Goal: Task Accomplishment & Management: Use online tool/utility

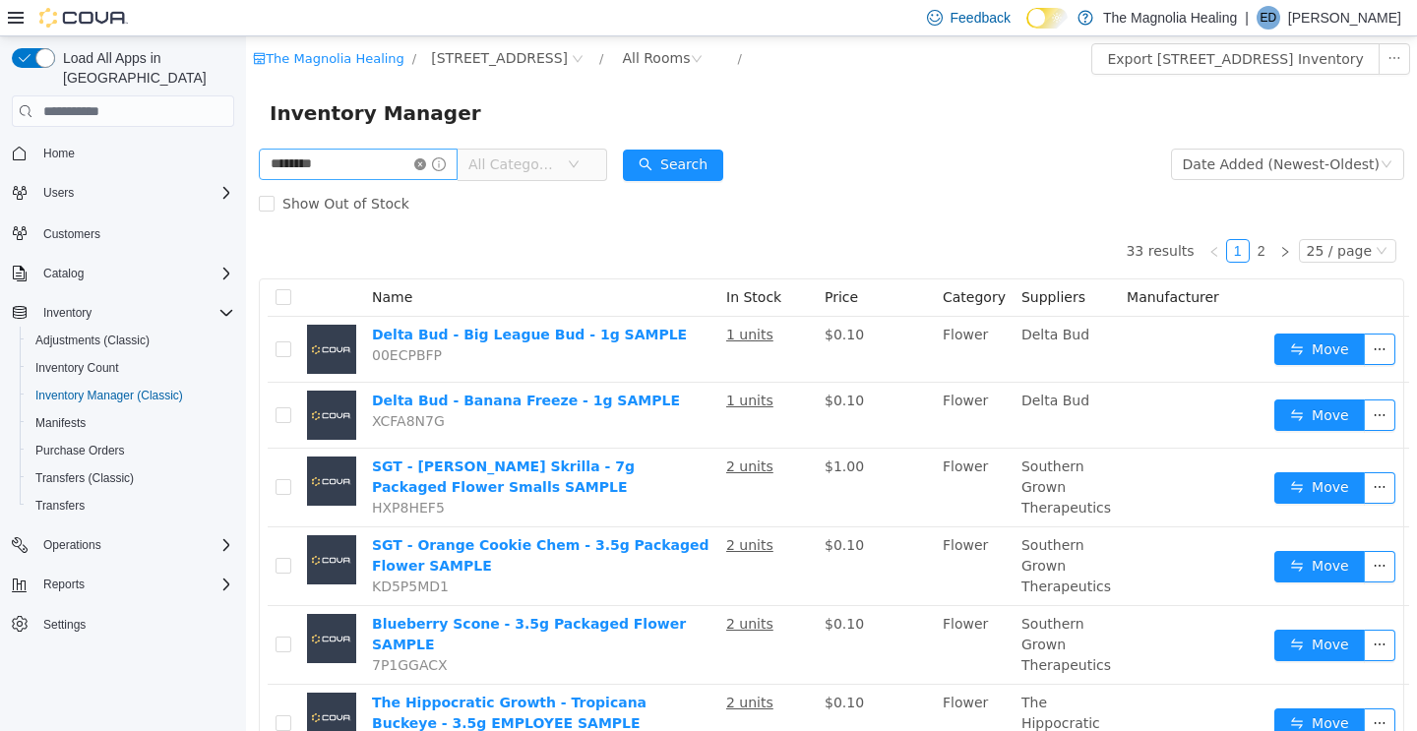
click at [426, 163] on icon "icon: close-circle" at bounding box center [420, 164] width 12 height 12
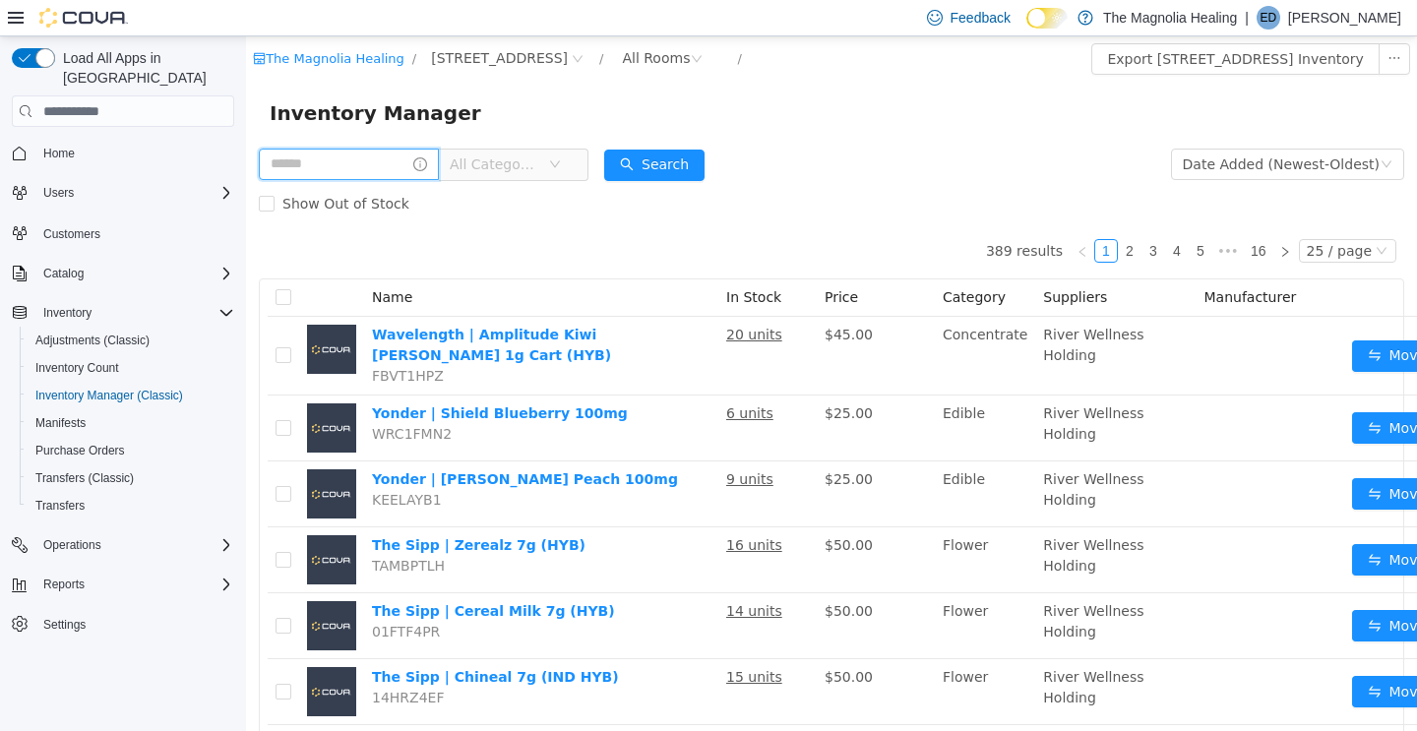
click at [367, 177] on input "text" at bounding box center [349, 164] width 180 height 31
type input "********"
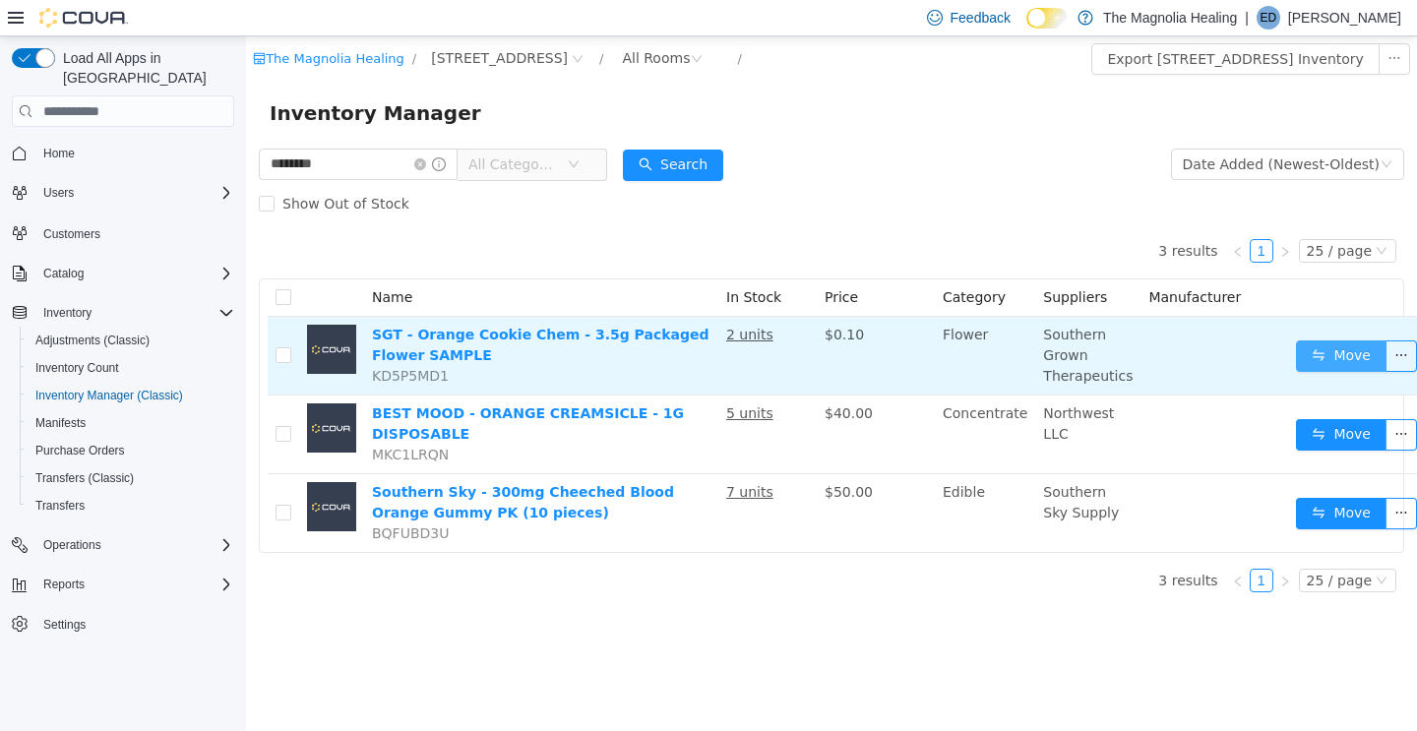
click at [1297, 359] on button "Move" at bounding box center [1341, 355] width 91 height 31
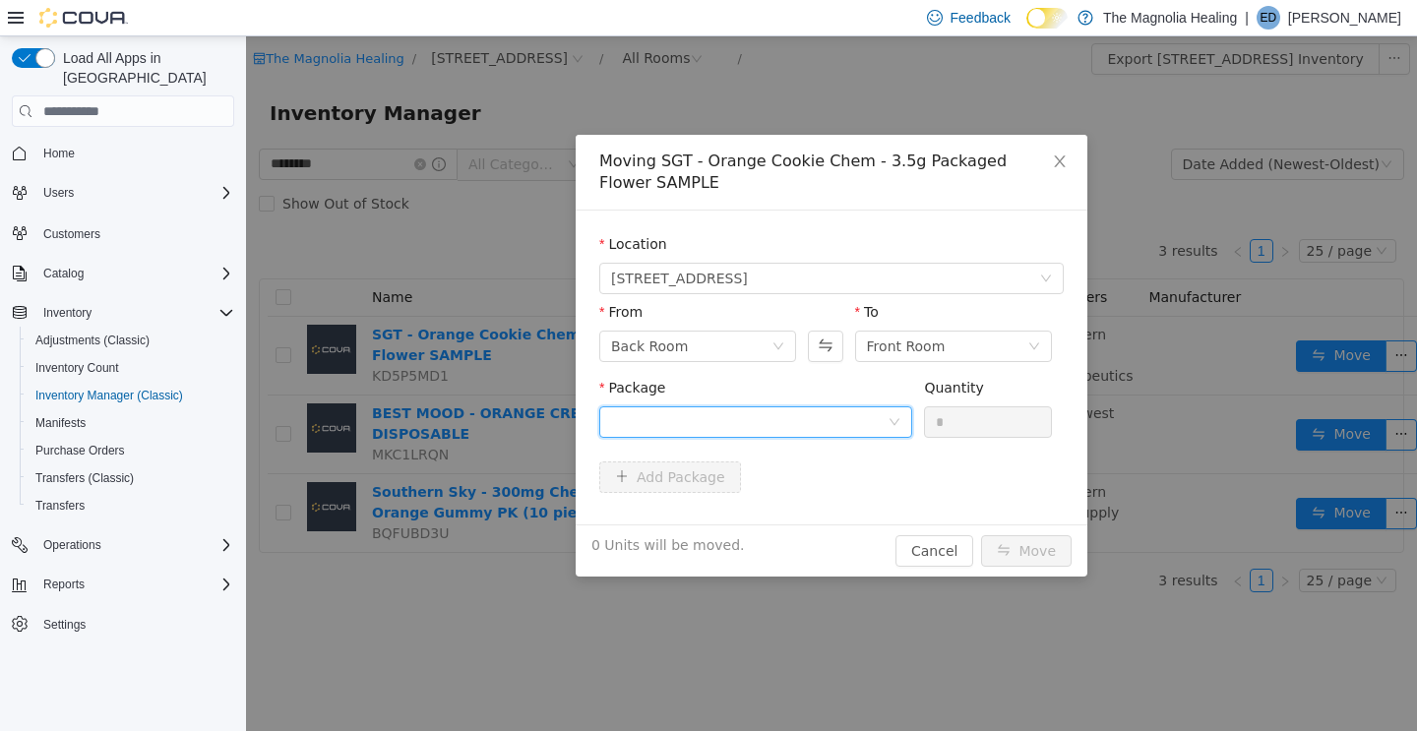
click at [670, 421] on div at bounding box center [749, 422] width 276 height 30
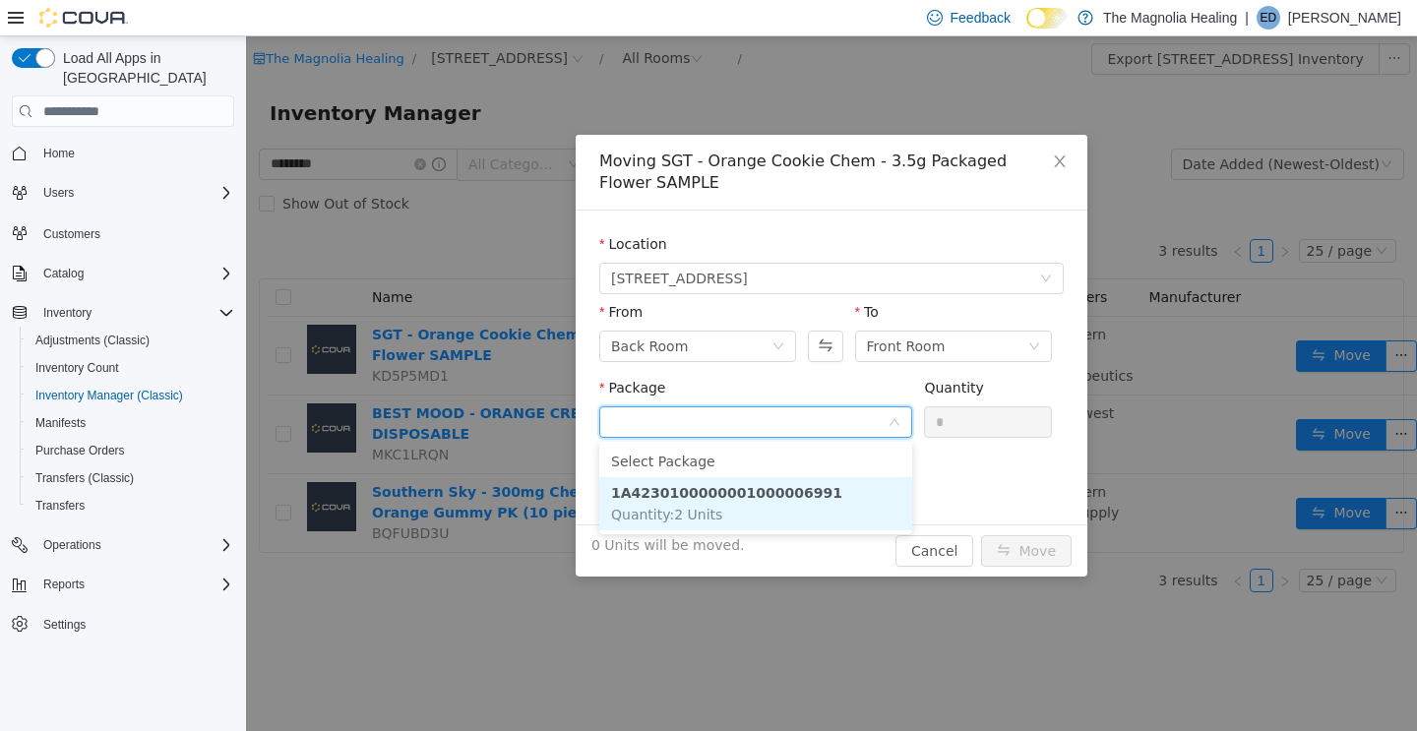
click at [688, 513] on span "Quantity : 2 Units" at bounding box center [666, 515] width 111 height 16
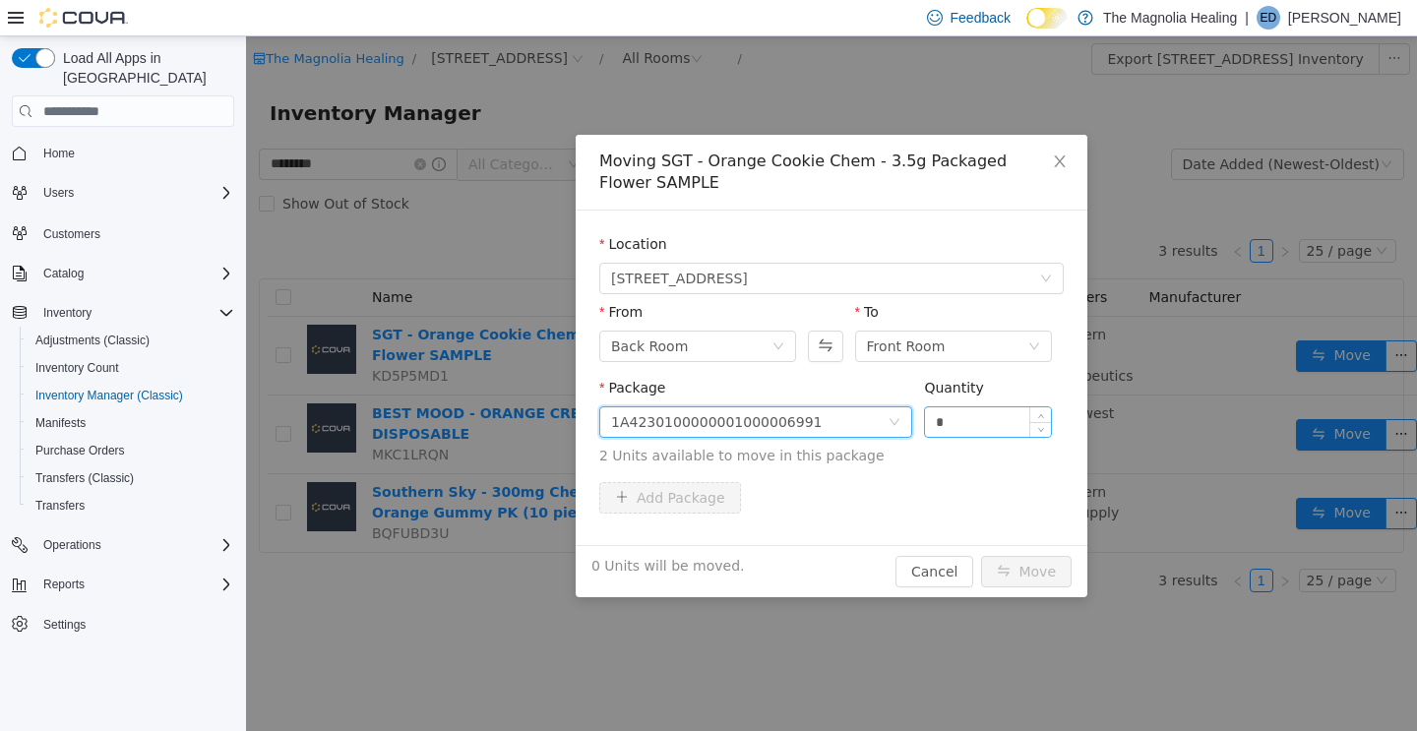
click at [956, 419] on input "*" at bounding box center [988, 422] width 126 height 30
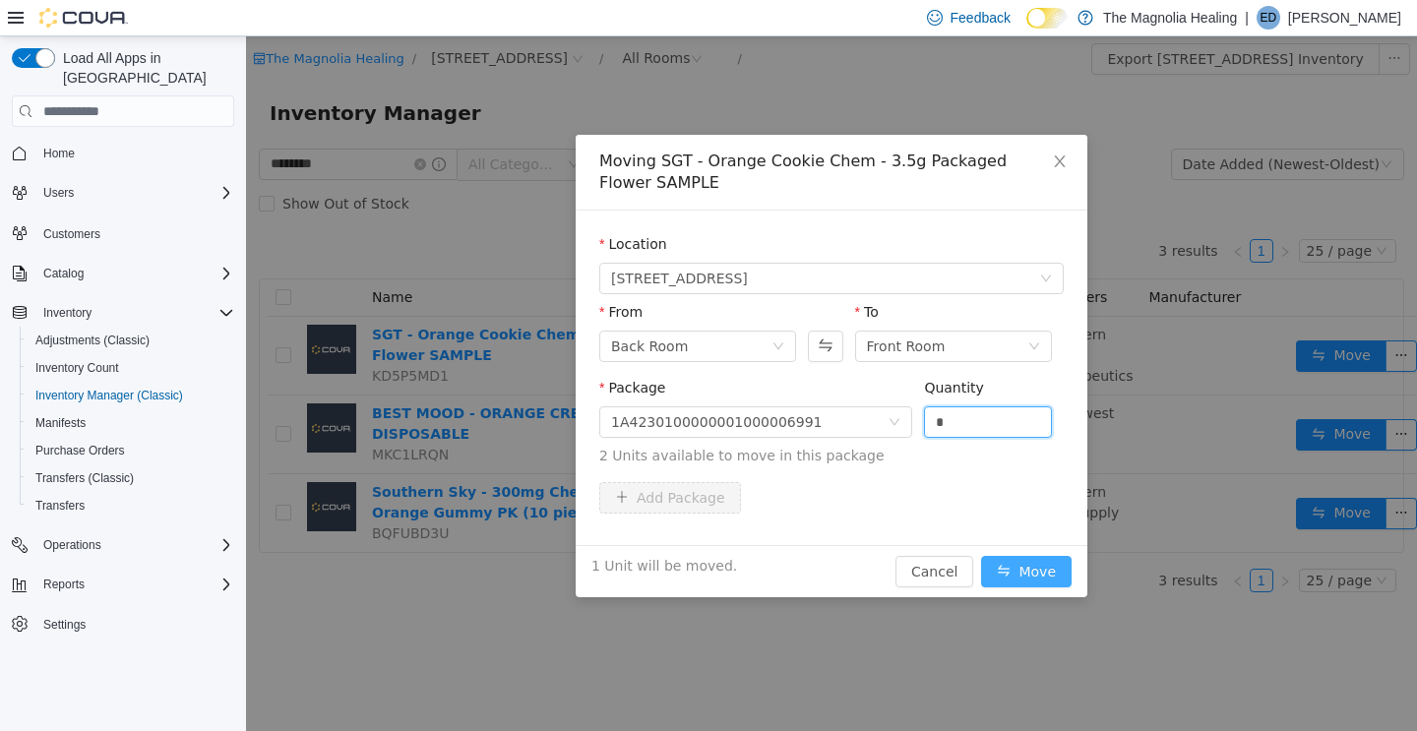
type input "*"
click at [1034, 575] on button "Move" at bounding box center [1026, 571] width 91 height 31
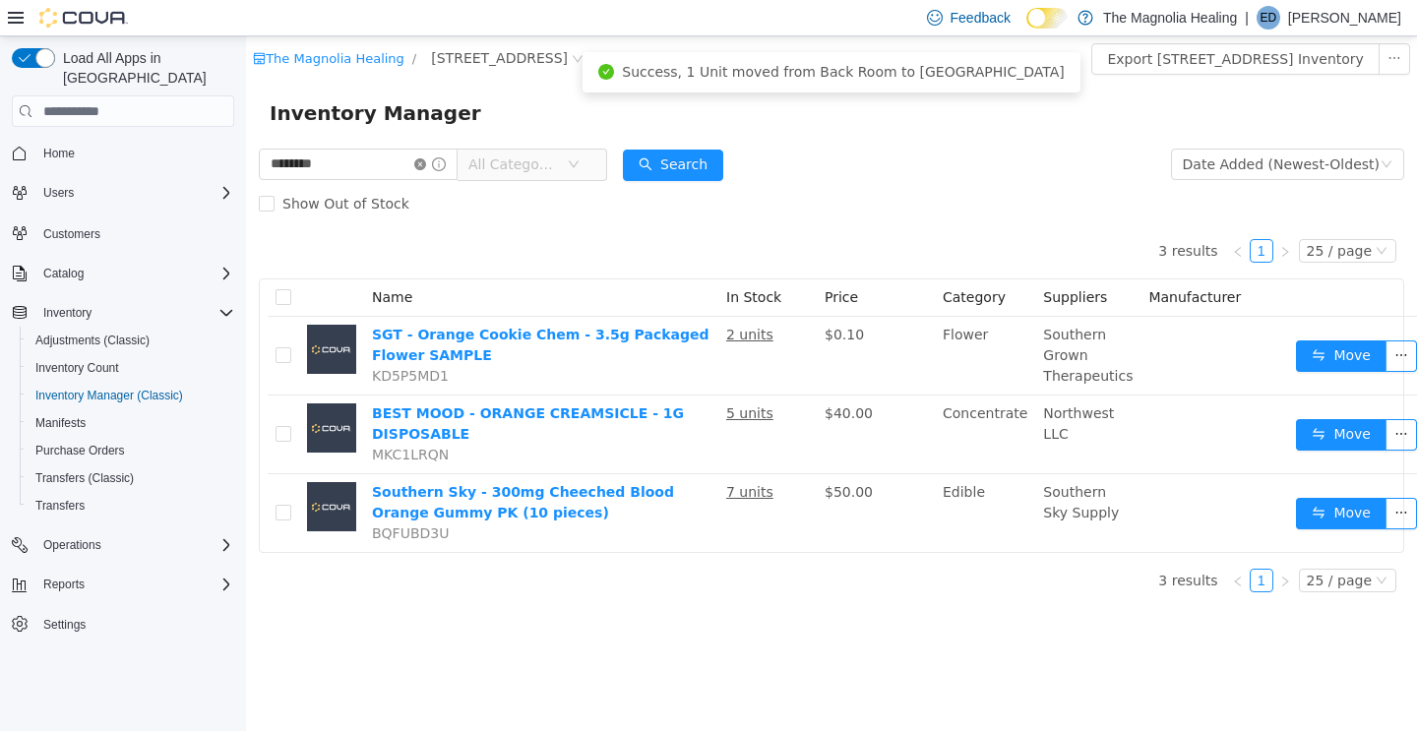
click at [426, 163] on icon "icon: close-circle" at bounding box center [420, 164] width 12 height 12
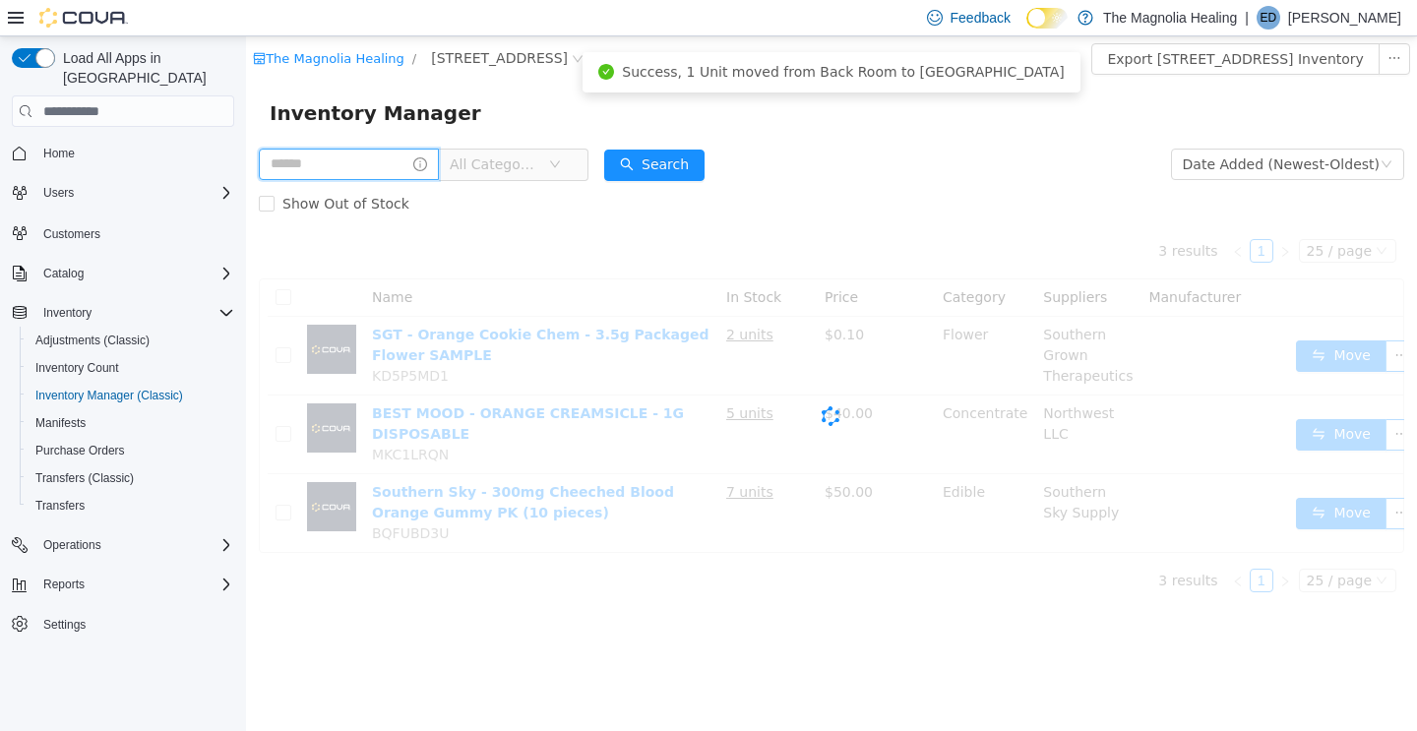
click at [402, 159] on input "text" at bounding box center [349, 164] width 180 height 31
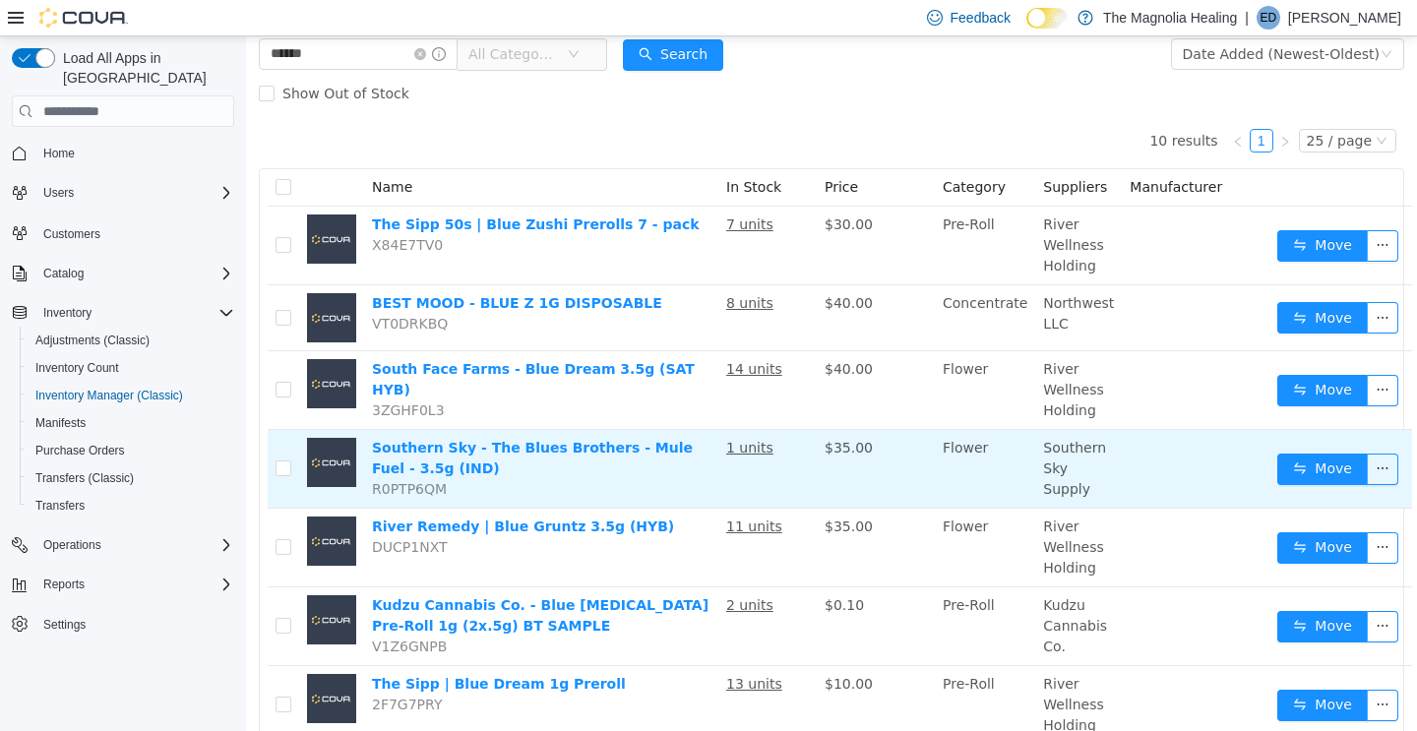
click at [959, 507] on td "Flower" at bounding box center [985, 469] width 100 height 79
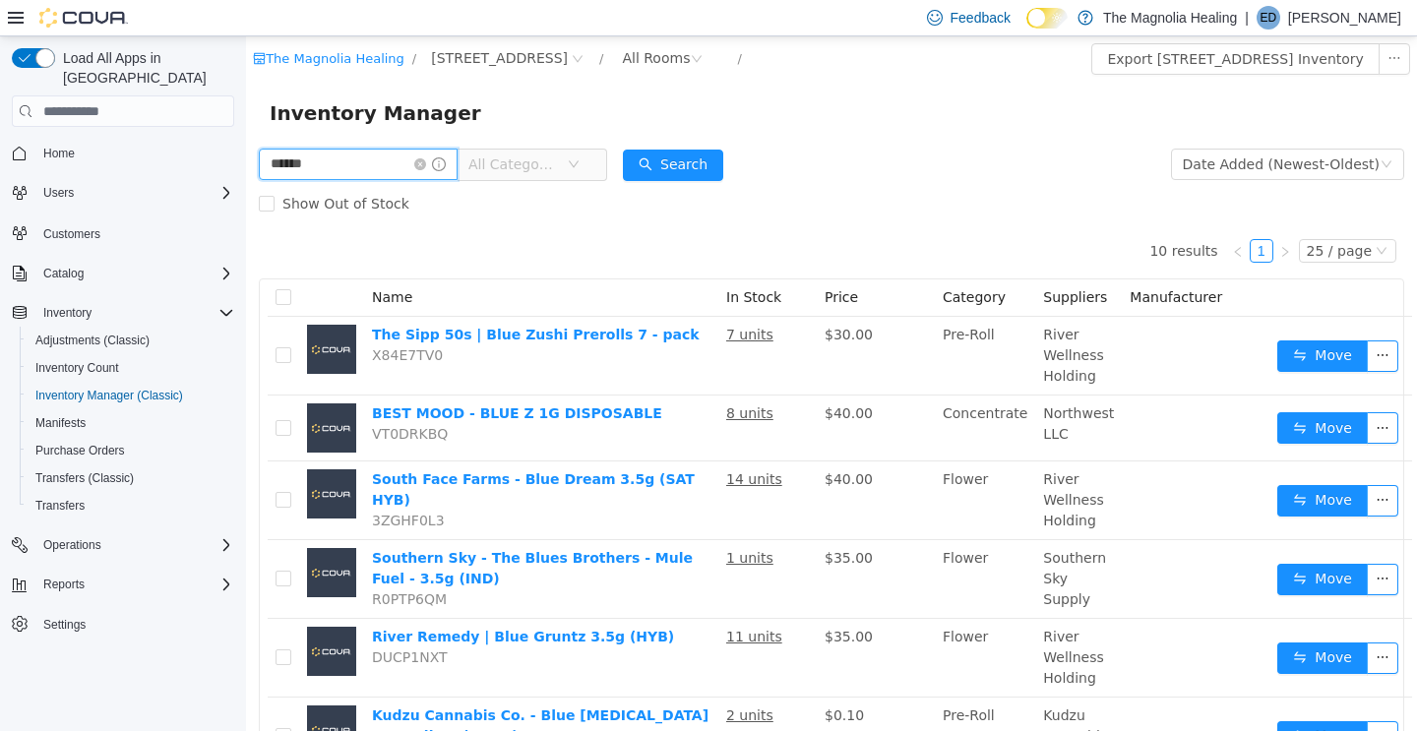
click at [419, 156] on input "******" at bounding box center [358, 164] width 199 height 31
type input "*******"
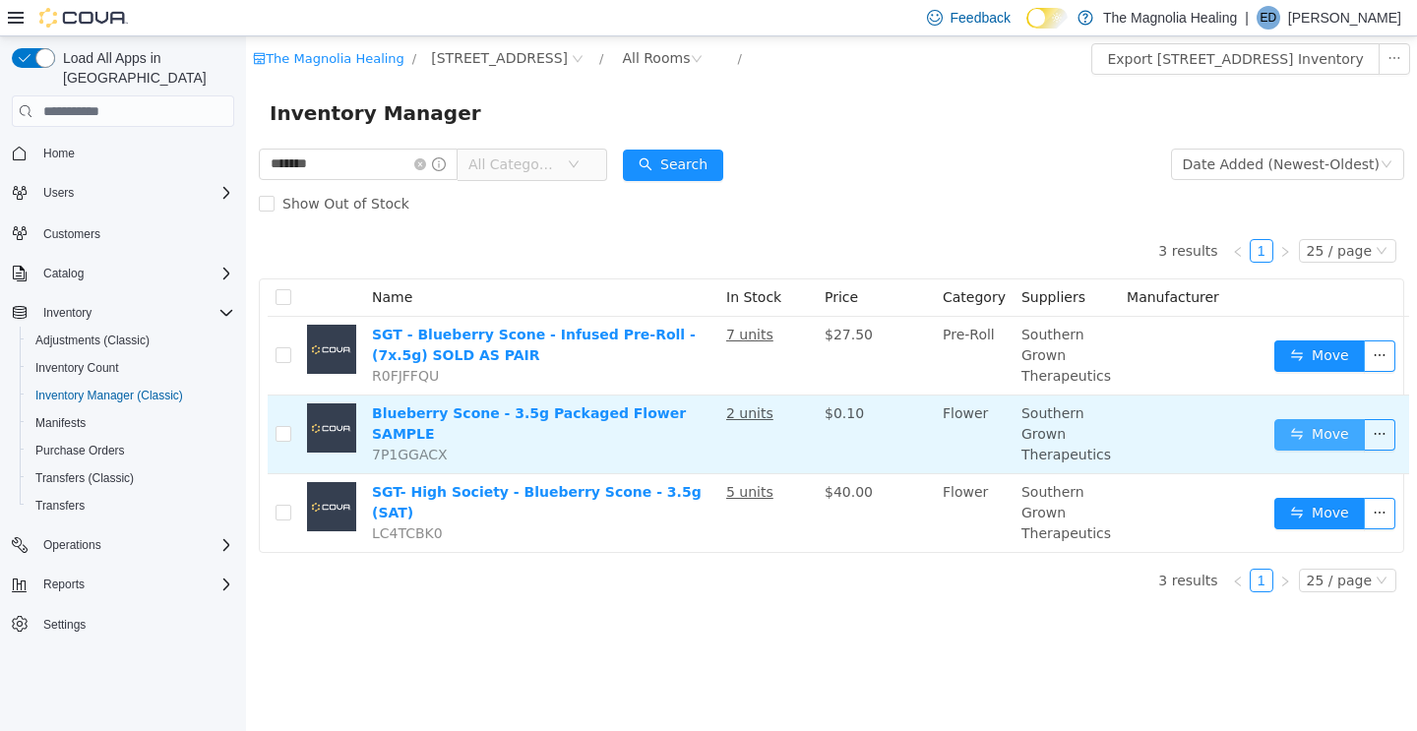
click at [1311, 431] on button "Move" at bounding box center [1319, 434] width 91 height 31
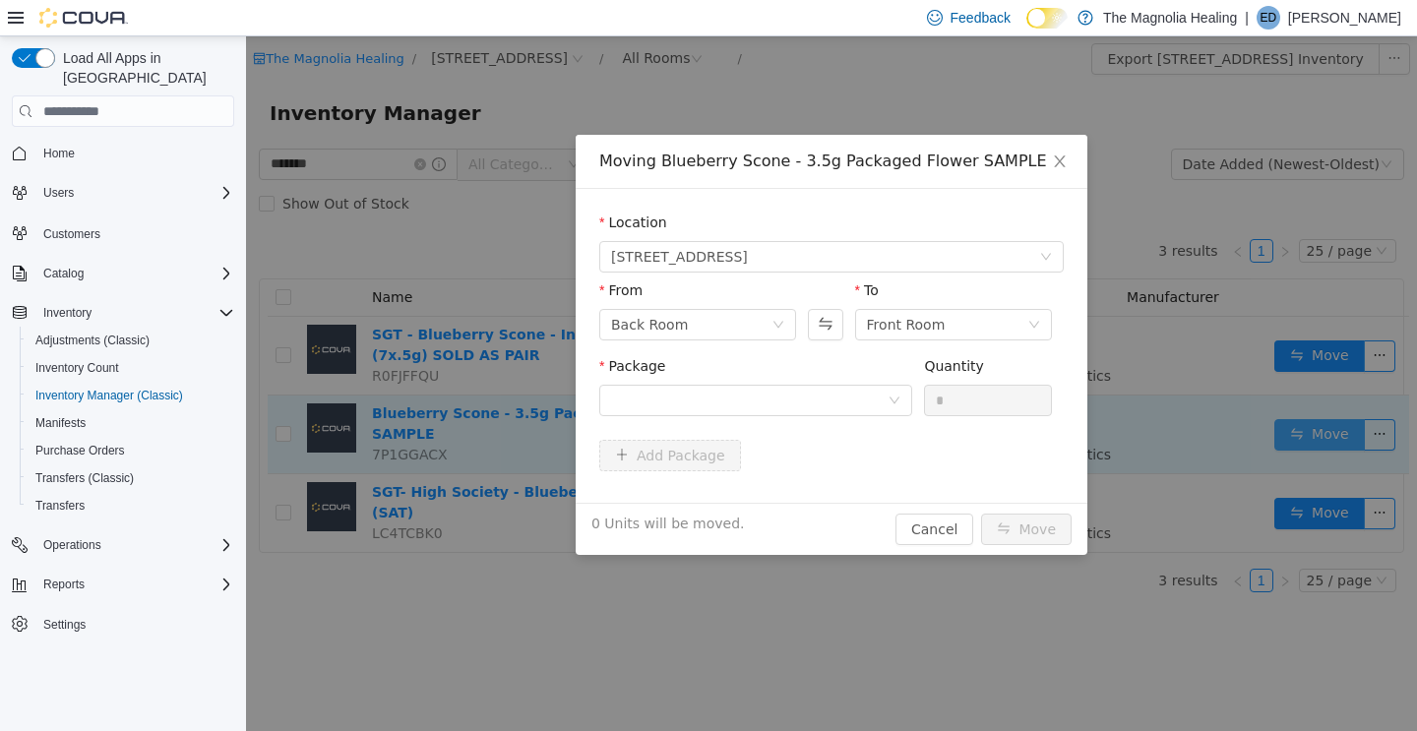
click at [1311, 431] on div "Moving Blueberry Scone - 3.5g Packaged Flower SAMPLE Location [STREET_ADDRESS] …" at bounding box center [831, 383] width 1171 height 695
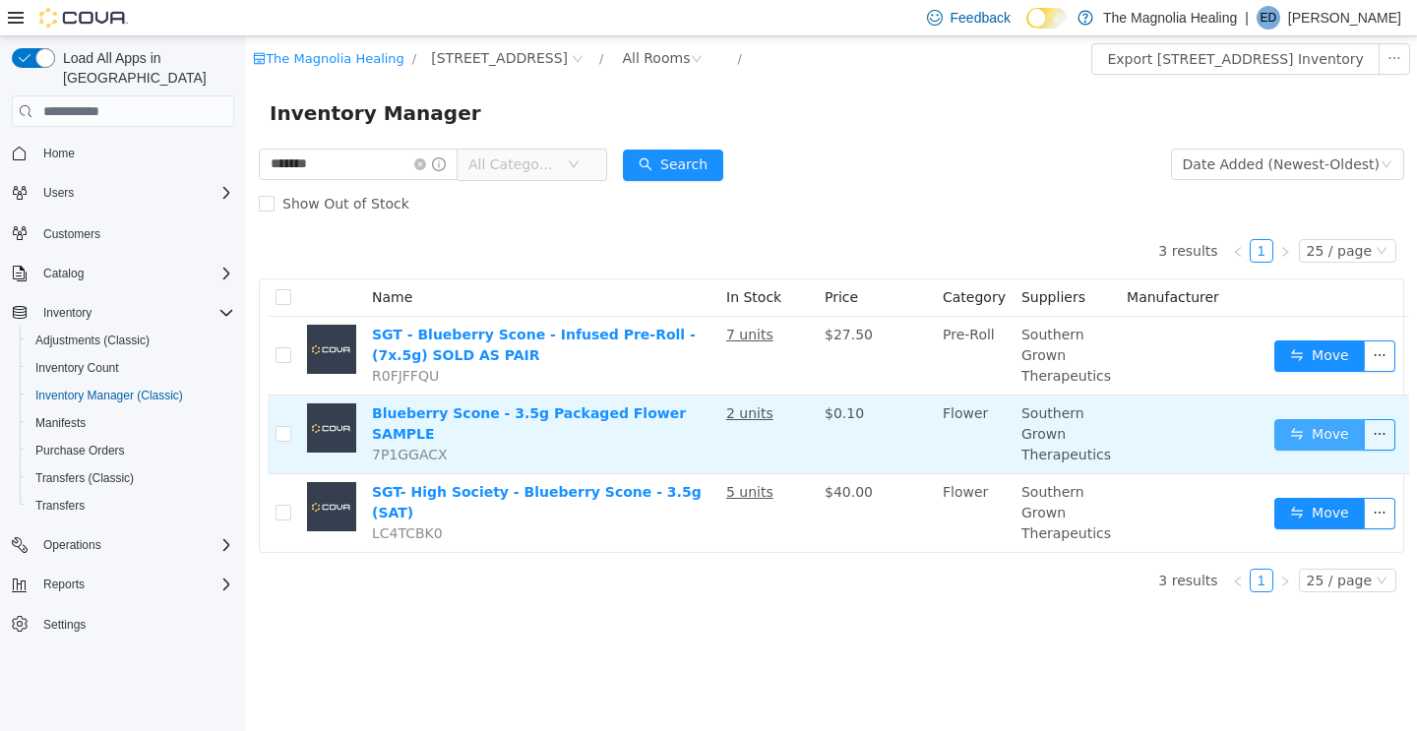
click at [1310, 424] on button "Move" at bounding box center [1319, 434] width 91 height 31
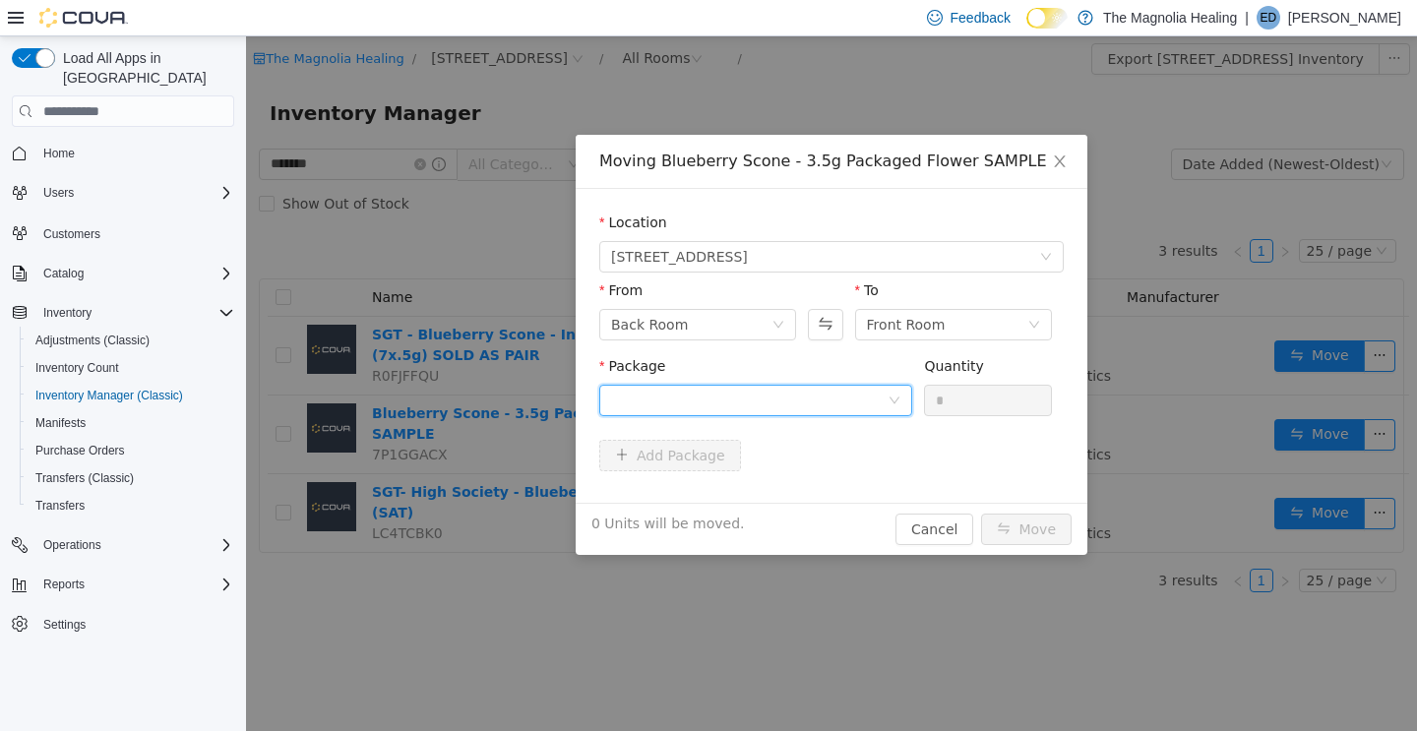
click at [641, 398] on div at bounding box center [749, 401] width 276 height 30
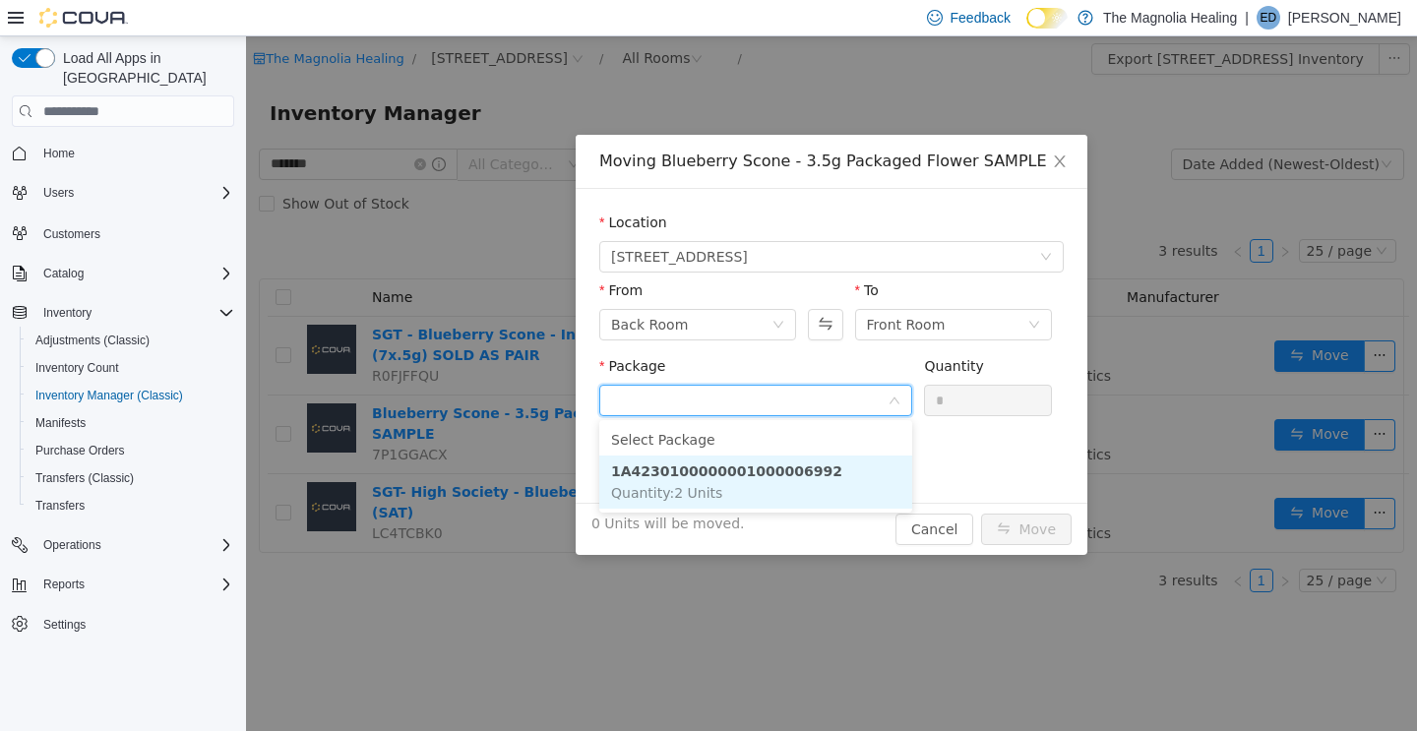
click at [647, 475] on strong "1A4230100000001000006992" at bounding box center [726, 471] width 231 height 16
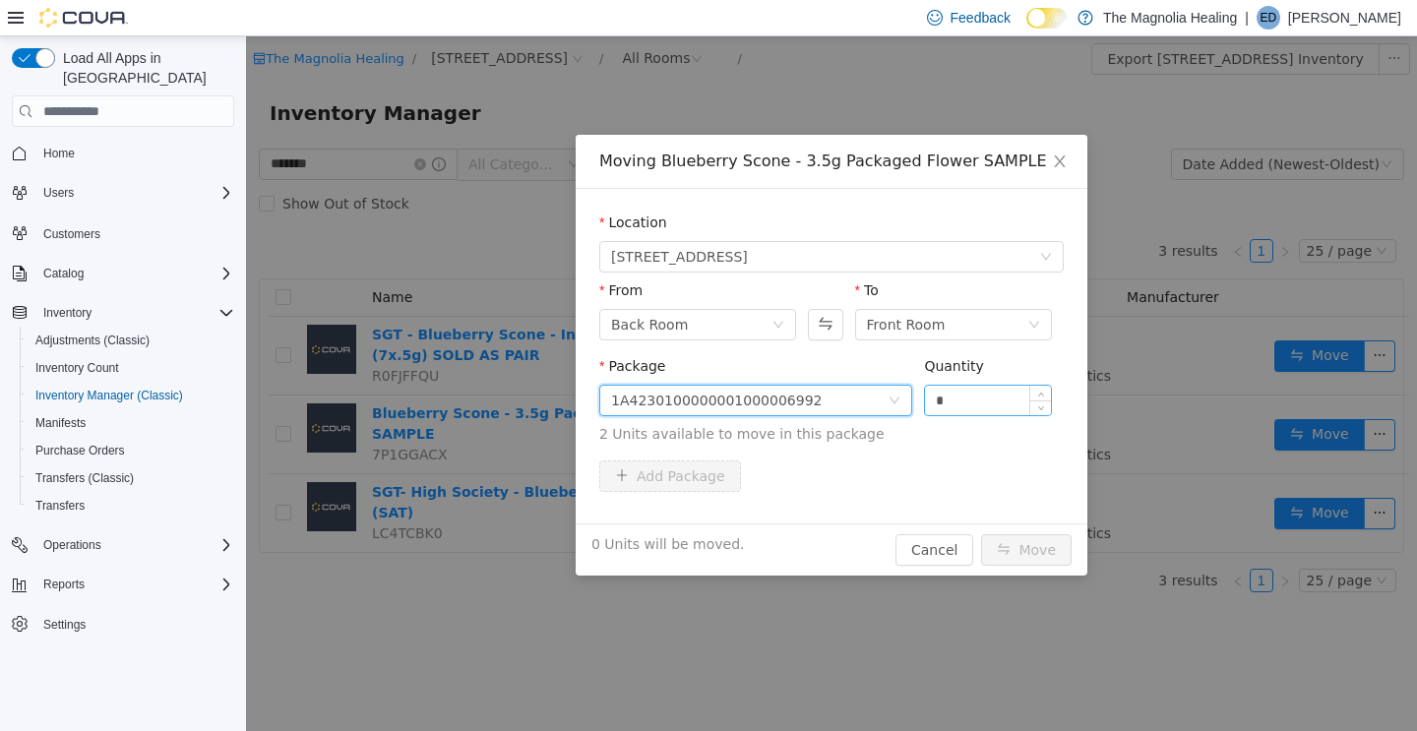
click at [945, 409] on input "*" at bounding box center [988, 401] width 126 height 30
type input "*"
click at [1017, 551] on button "Move" at bounding box center [1026, 549] width 91 height 31
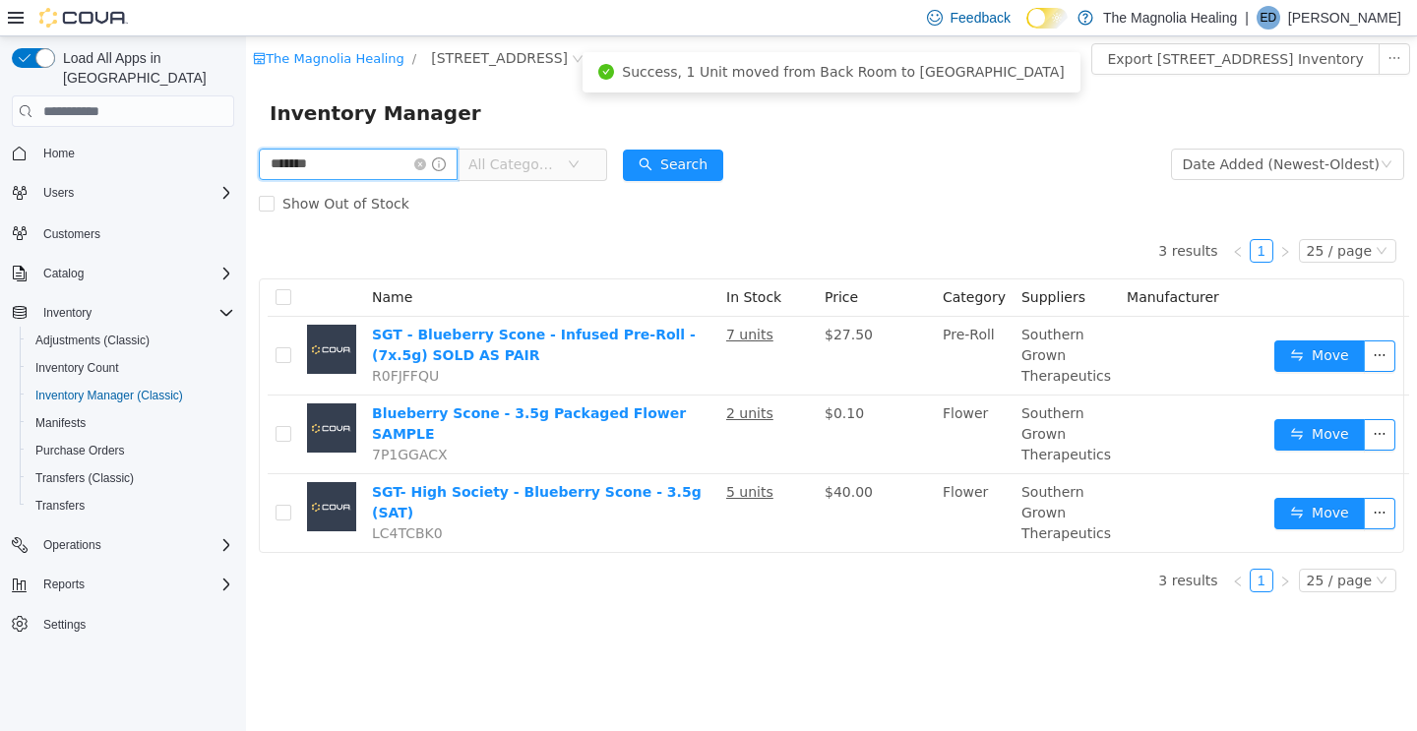
click at [450, 165] on input "*******" at bounding box center [358, 164] width 199 height 31
click at [421, 166] on input "*******" at bounding box center [358, 164] width 199 height 31
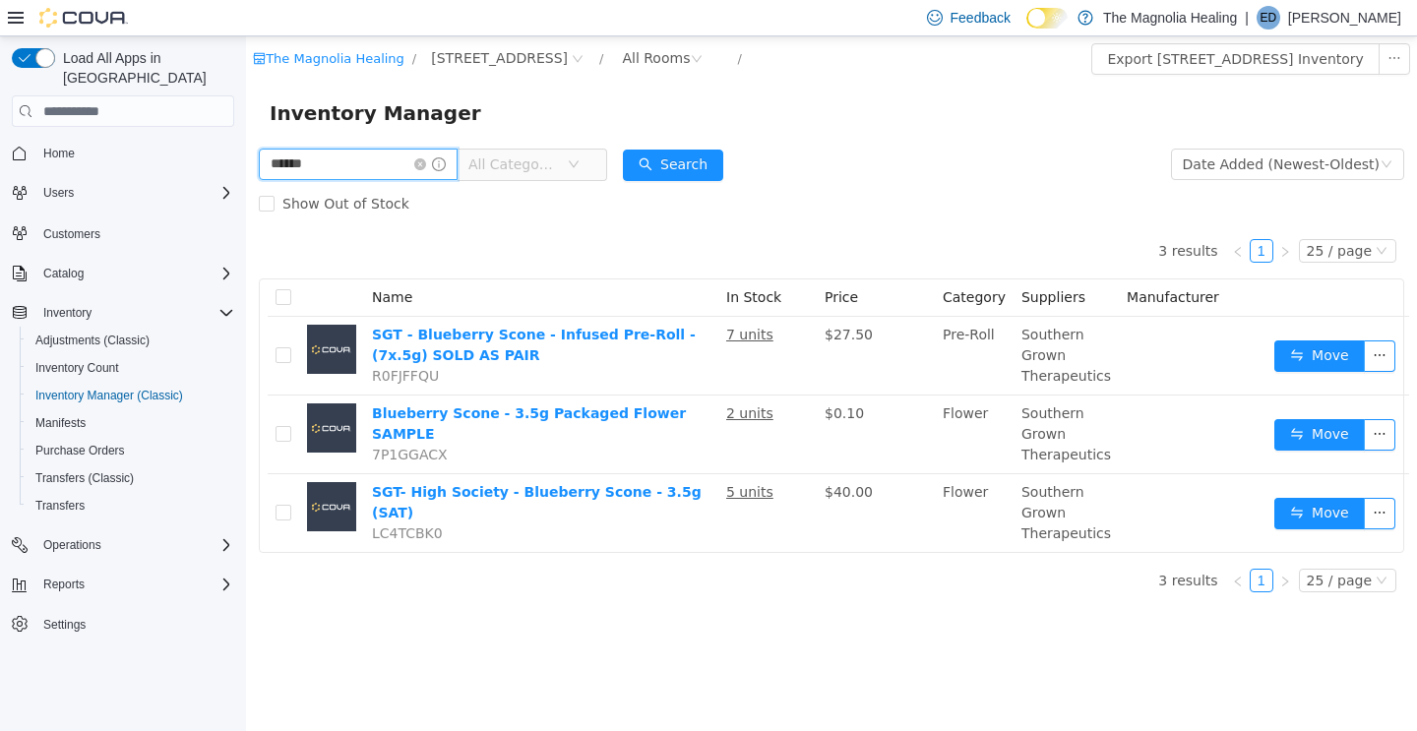
type input "******"
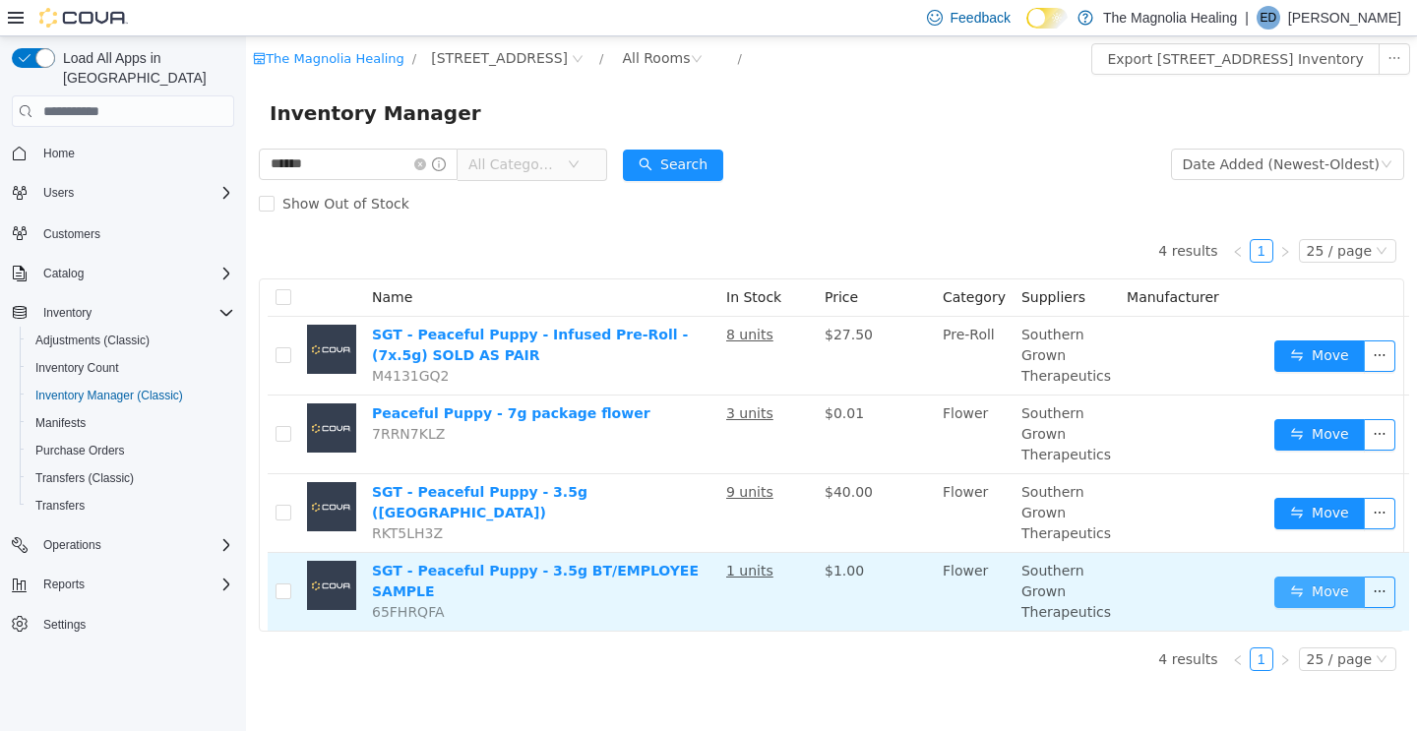
click at [1317, 601] on button "Move" at bounding box center [1319, 592] width 91 height 31
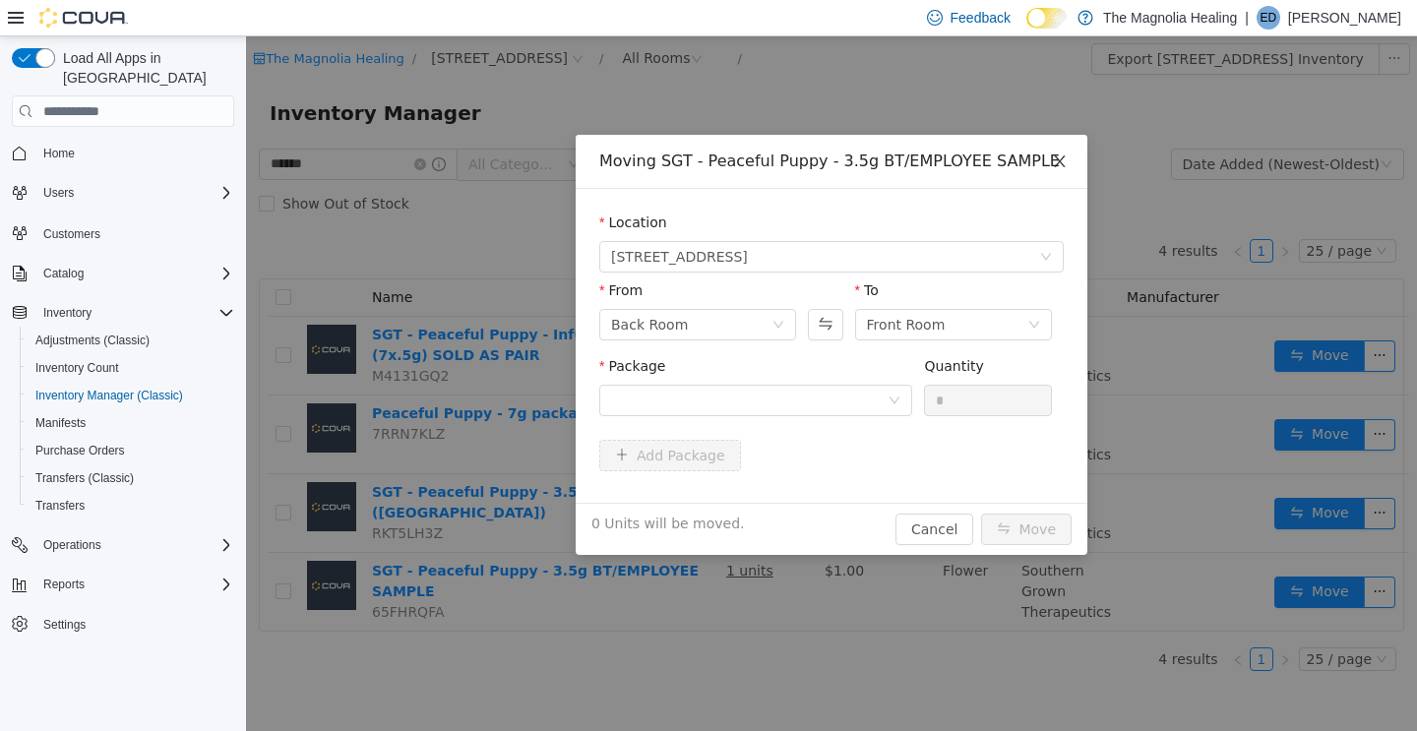
click at [1059, 164] on icon "icon: close" at bounding box center [1059, 161] width 11 height 12
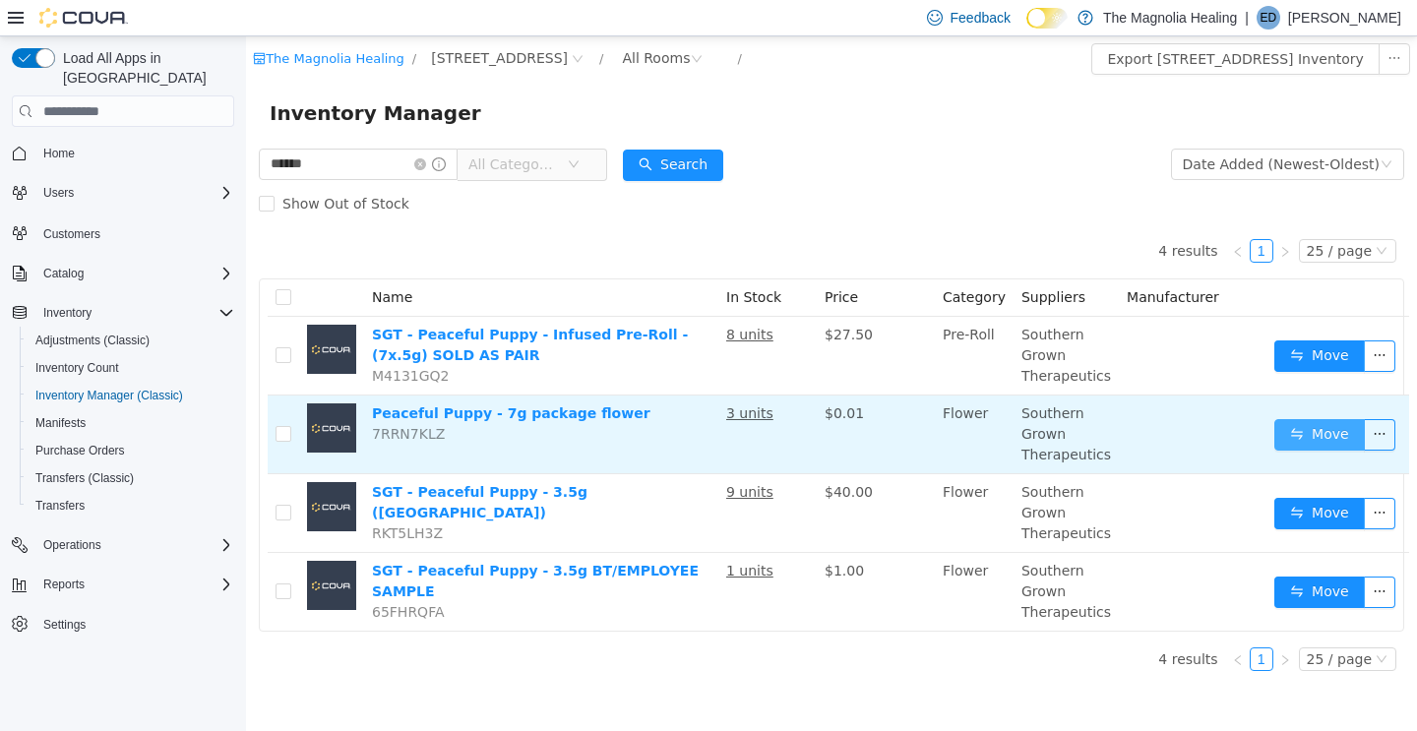
click at [1307, 430] on button "Move" at bounding box center [1319, 434] width 91 height 31
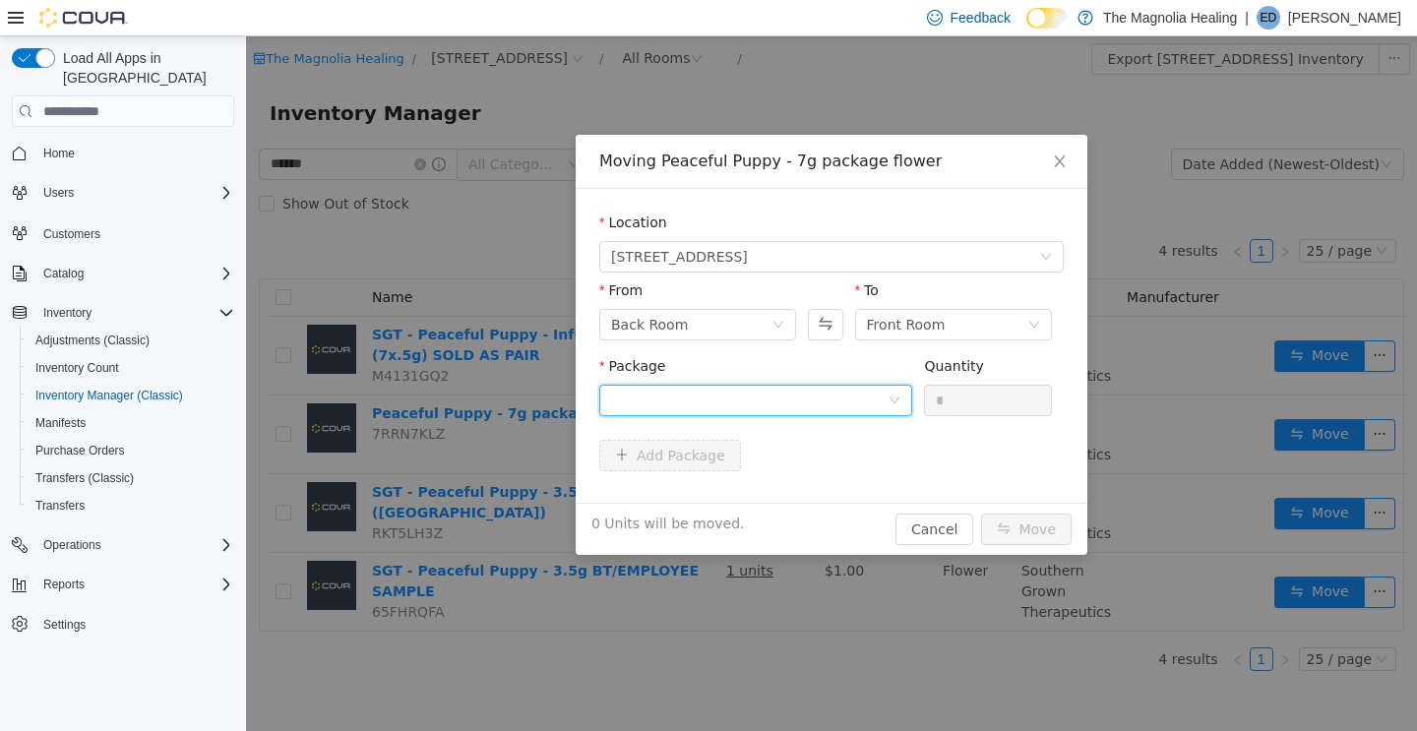
click at [763, 409] on div at bounding box center [749, 401] width 276 height 30
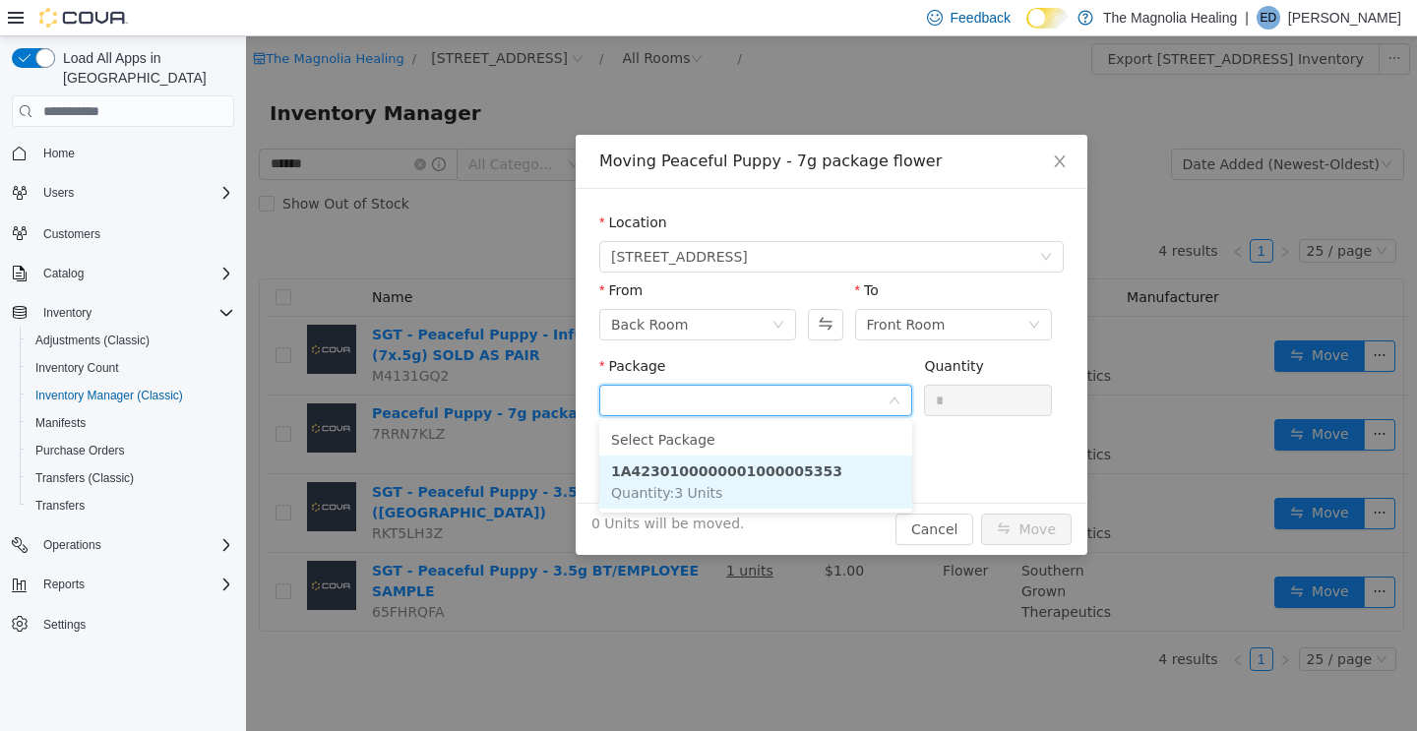
click at [768, 476] on strong "1A4230100000001000005353" at bounding box center [726, 471] width 231 height 16
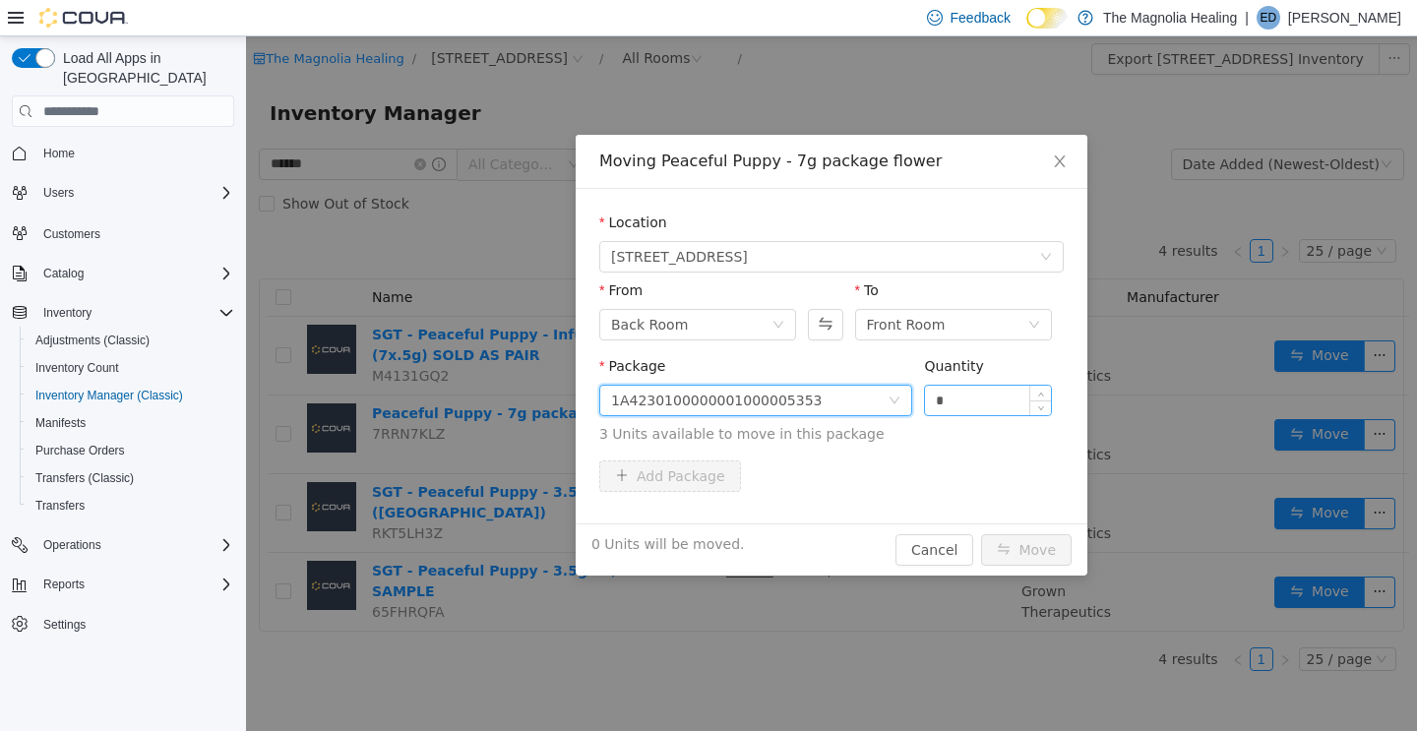
click at [1013, 388] on input "*" at bounding box center [988, 401] width 126 height 30
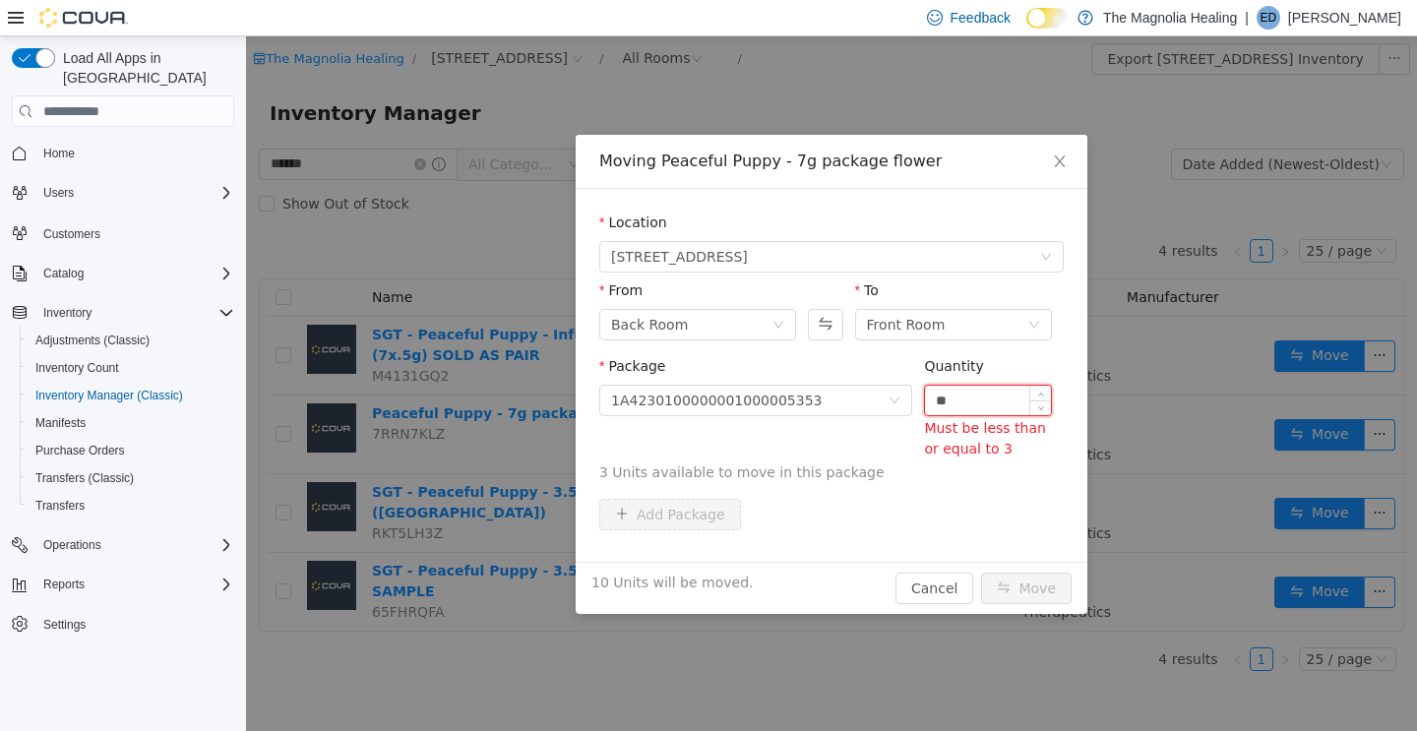
click at [997, 403] on input "**" at bounding box center [988, 401] width 126 height 30
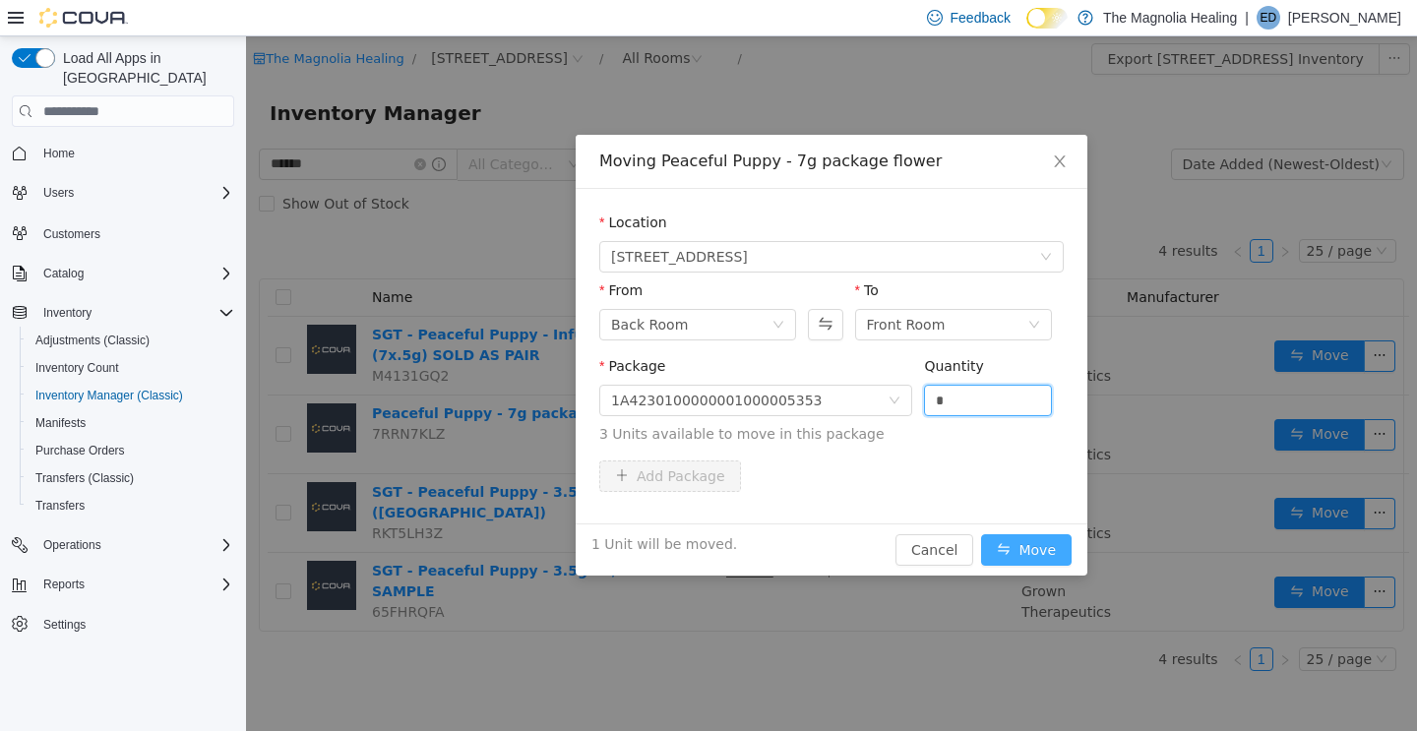
type input "*"
click at [1023, 547] on button "Move" at bounding box center [1026, 549] width 91 height 31
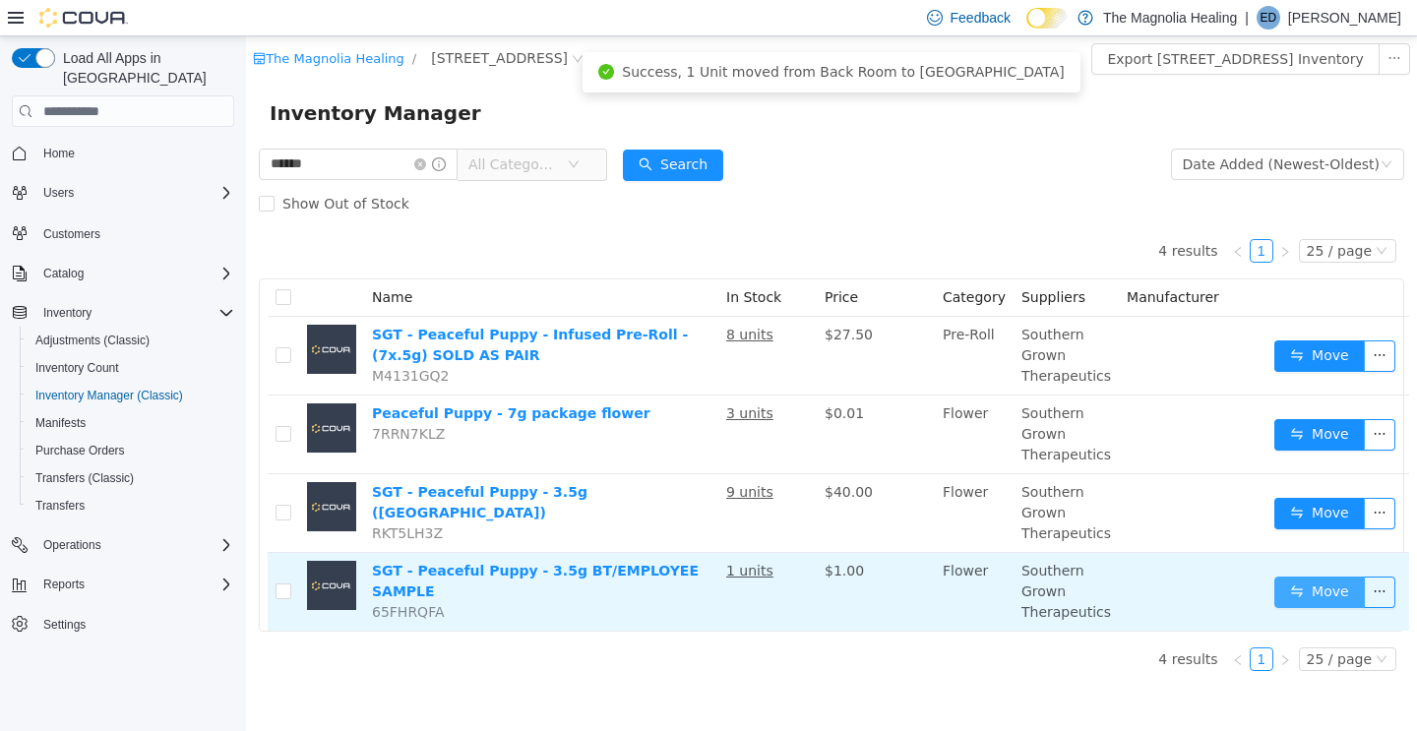
click at [1321, 594] on button "Move" at bounding box center [1319, 592] width 91 height 31
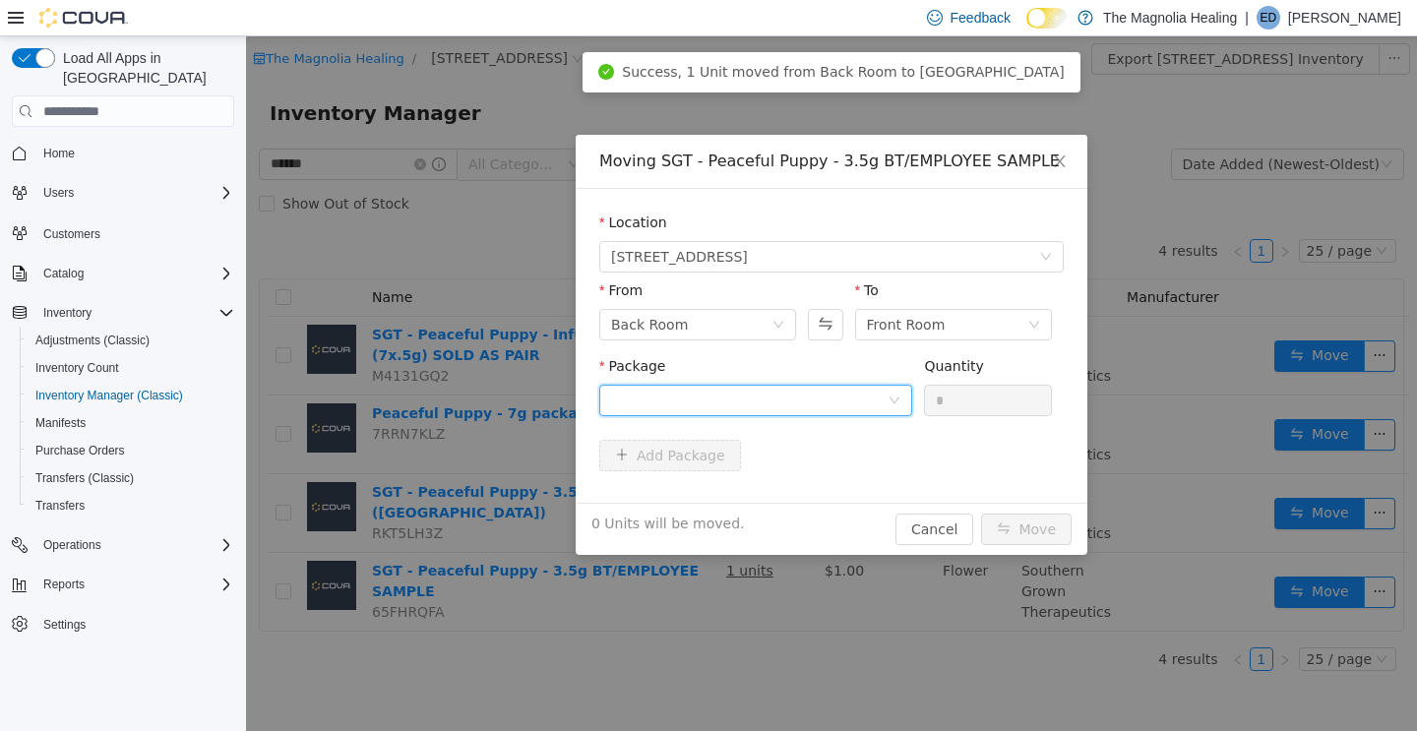
click at [718, 414] on div at bounding box center [749, 401] width 276 height 30
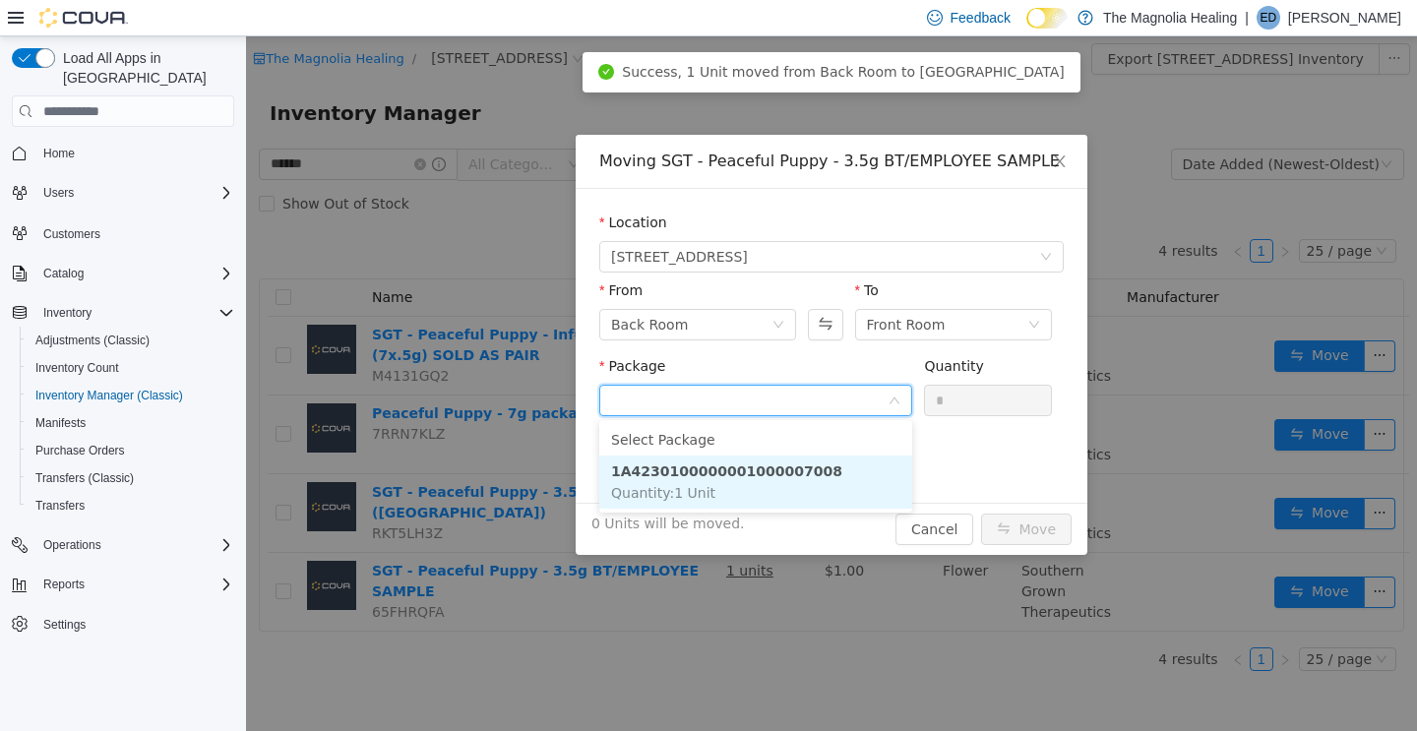
click at [696, 480] on li "1A4230100000001000007008 Quantity : 1 Unit" at bounding box center [755, 482] width 313 height 53
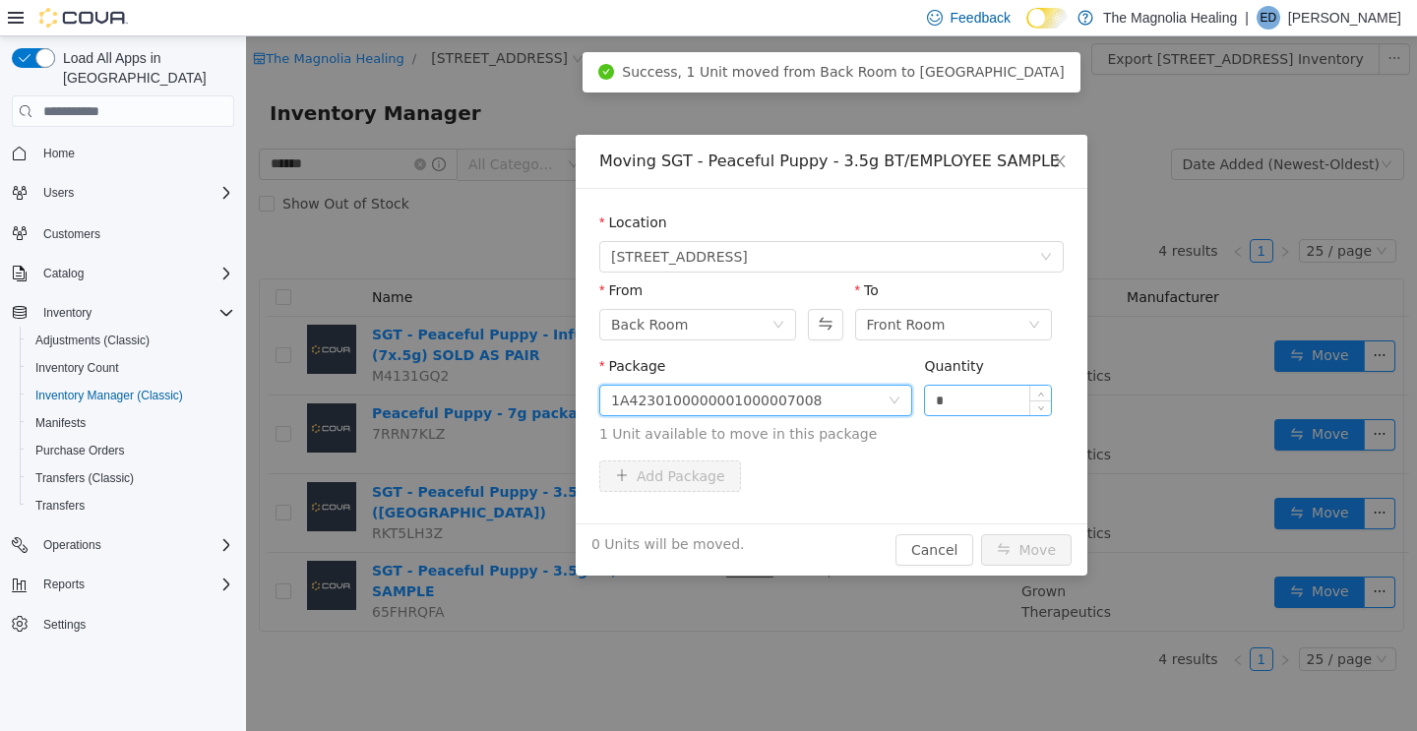
click at [987, 396] on input "*" at bounding box center [988, 401] width 126 height 30
type input "*"
click at [1029, 536] on button "Move" at bounding box center [1026, 549] width 91 height 31
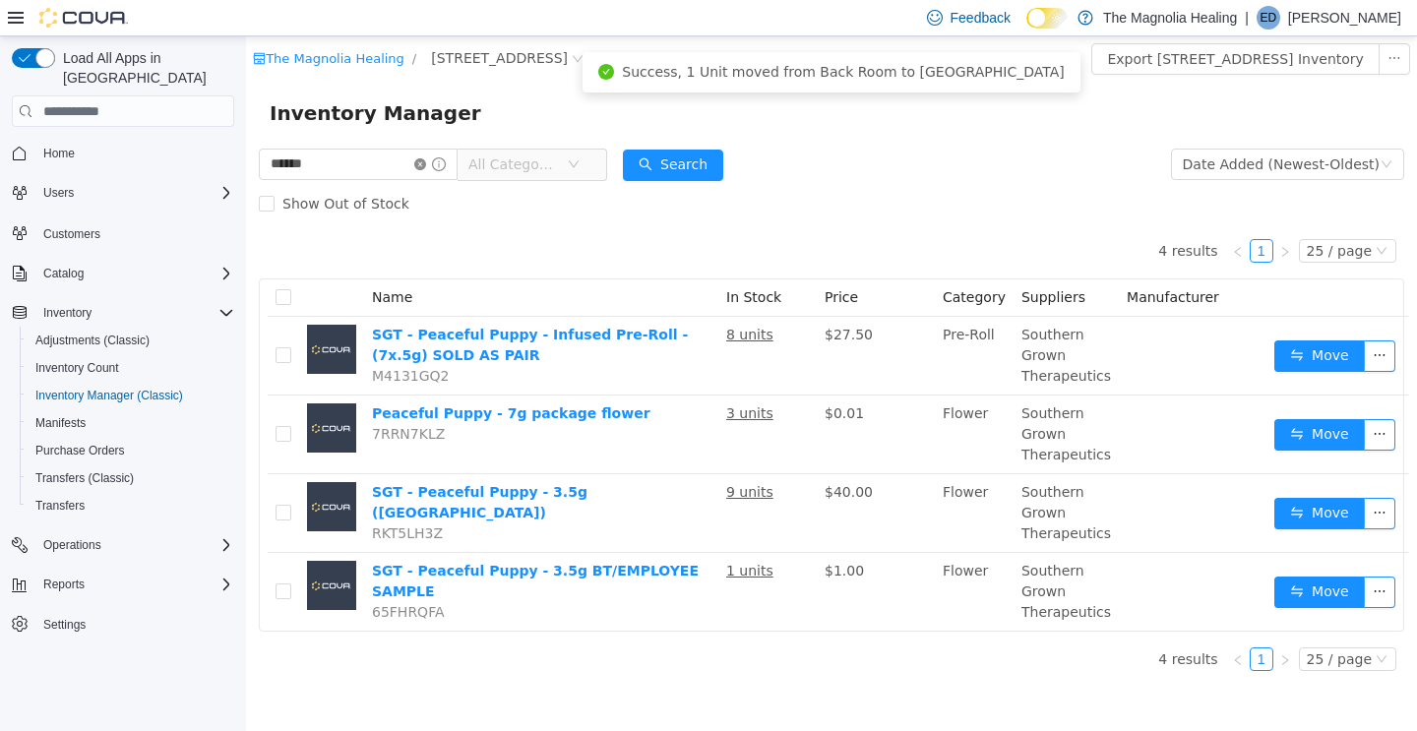
click at [426, 163] on icon "icon: close-circle" at bounding box center [420, 164] width 12 height 12
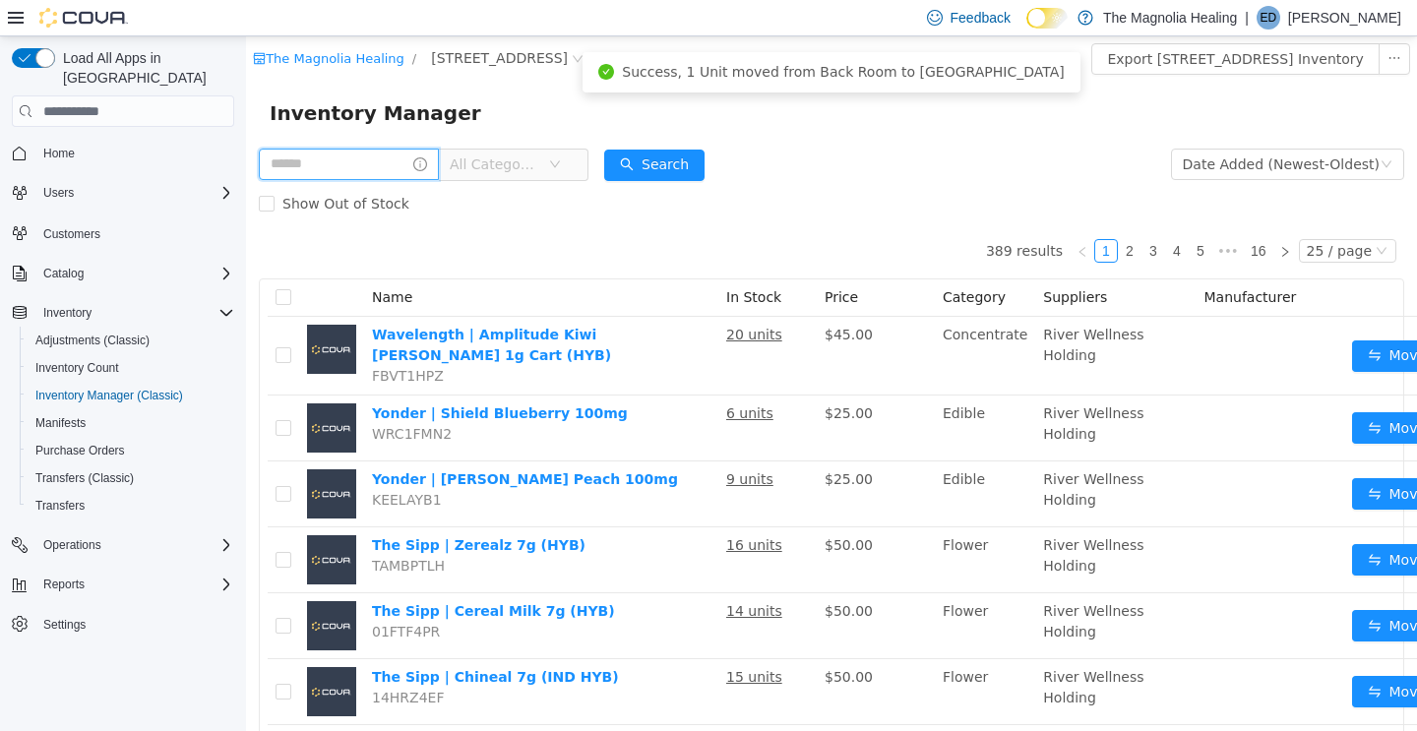
click at [416, 163] on input "text" at bounding box center [349, 164] width 180 height 31
type input "********"
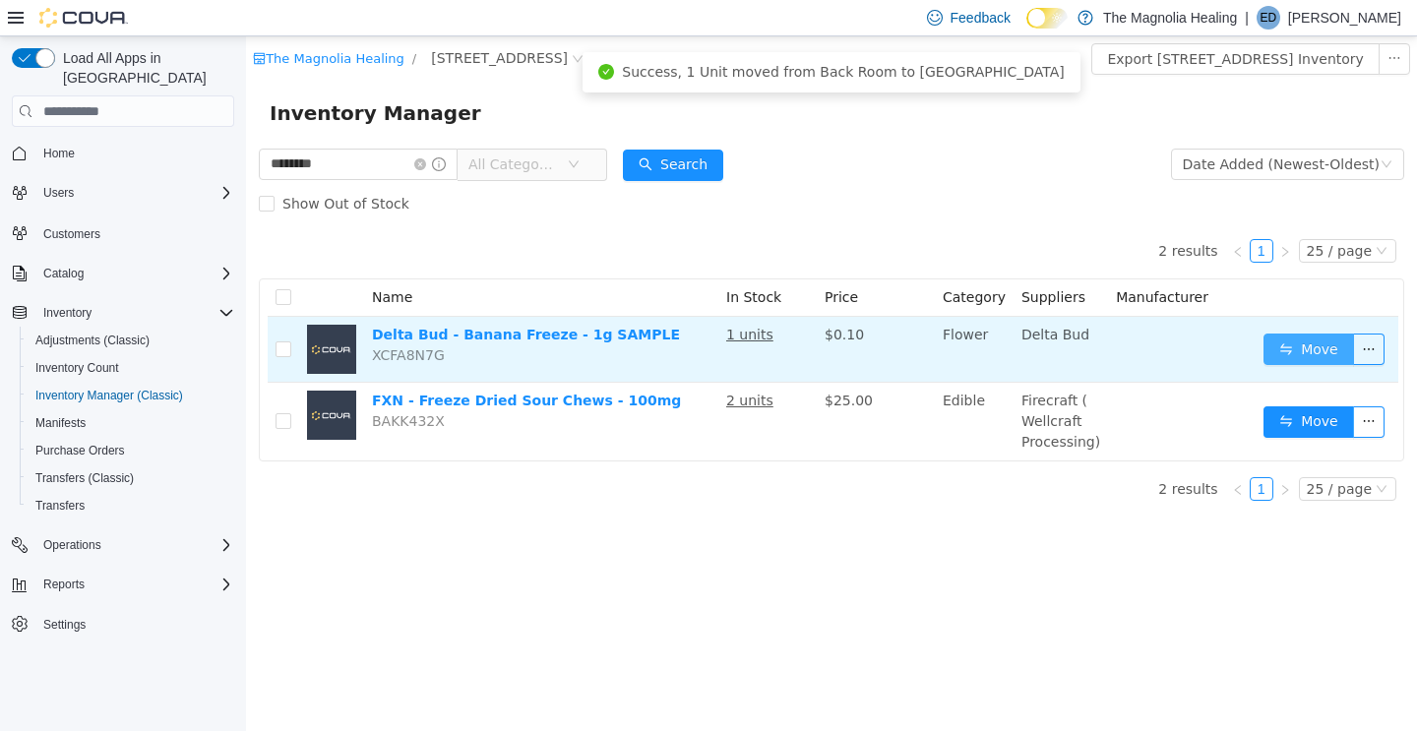
click at [1302, 340] on button "Move" at bounding box center [1308, 349] width 91 height 31
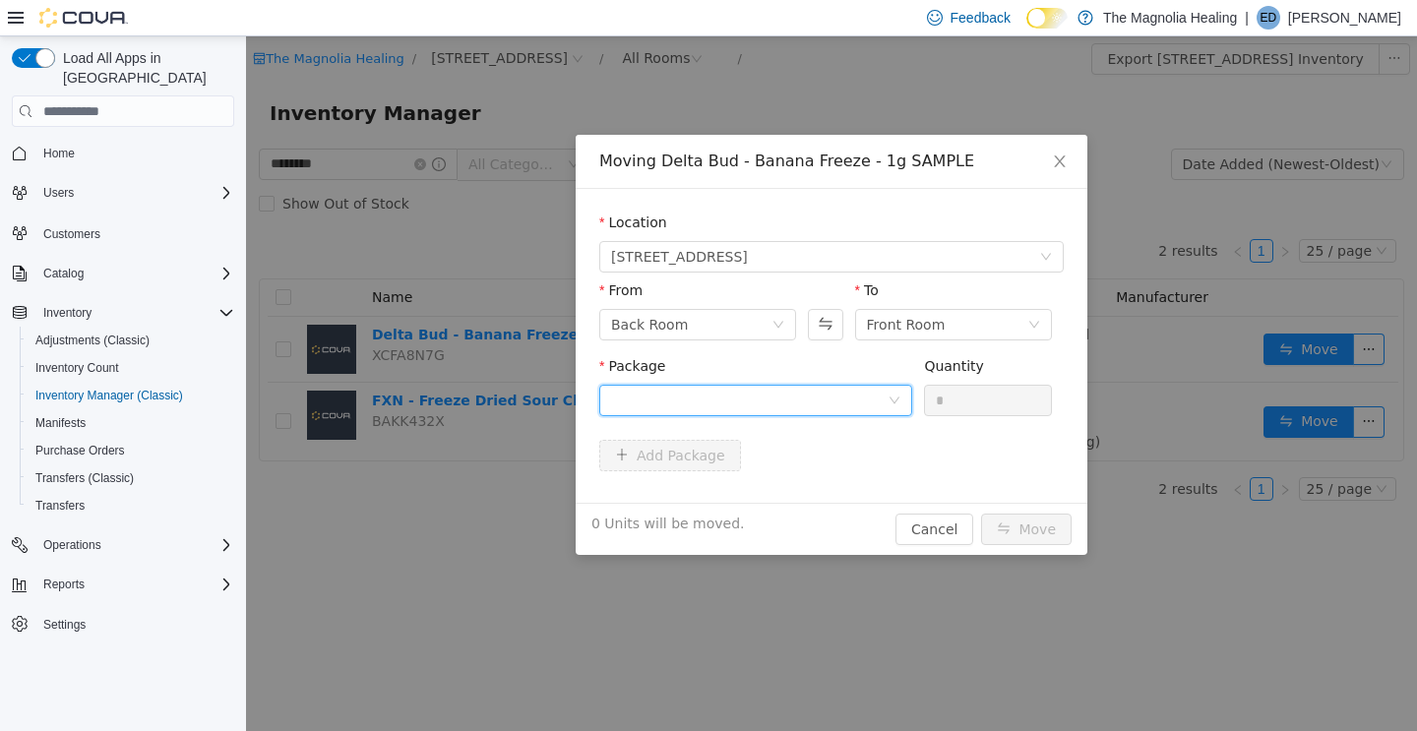
click at [705, 391] on div at bounding box center [749, 401] width 276 height 30
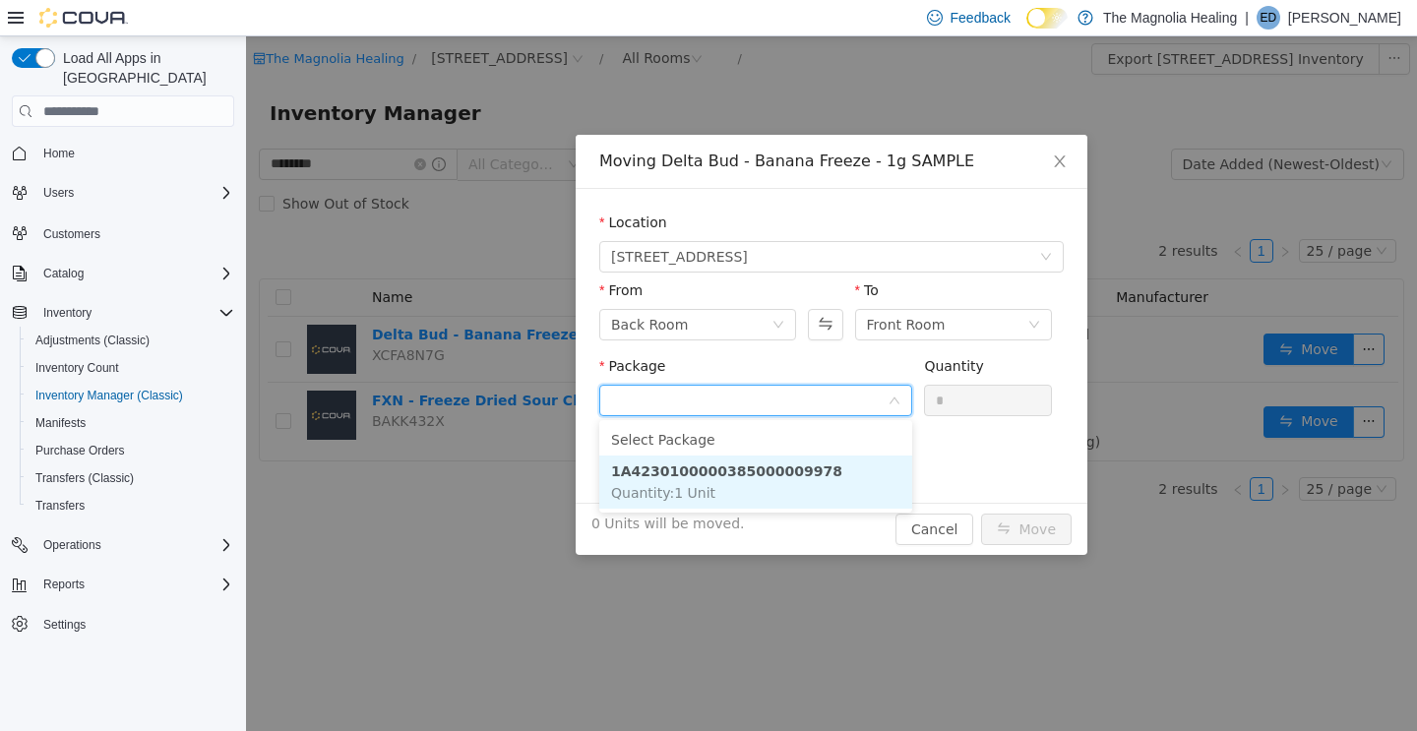
click at [713, 502] on li "1A4230100000385000009978 Quantity : 1 Unit" at bounding box center [755, 482] width 313 height 53
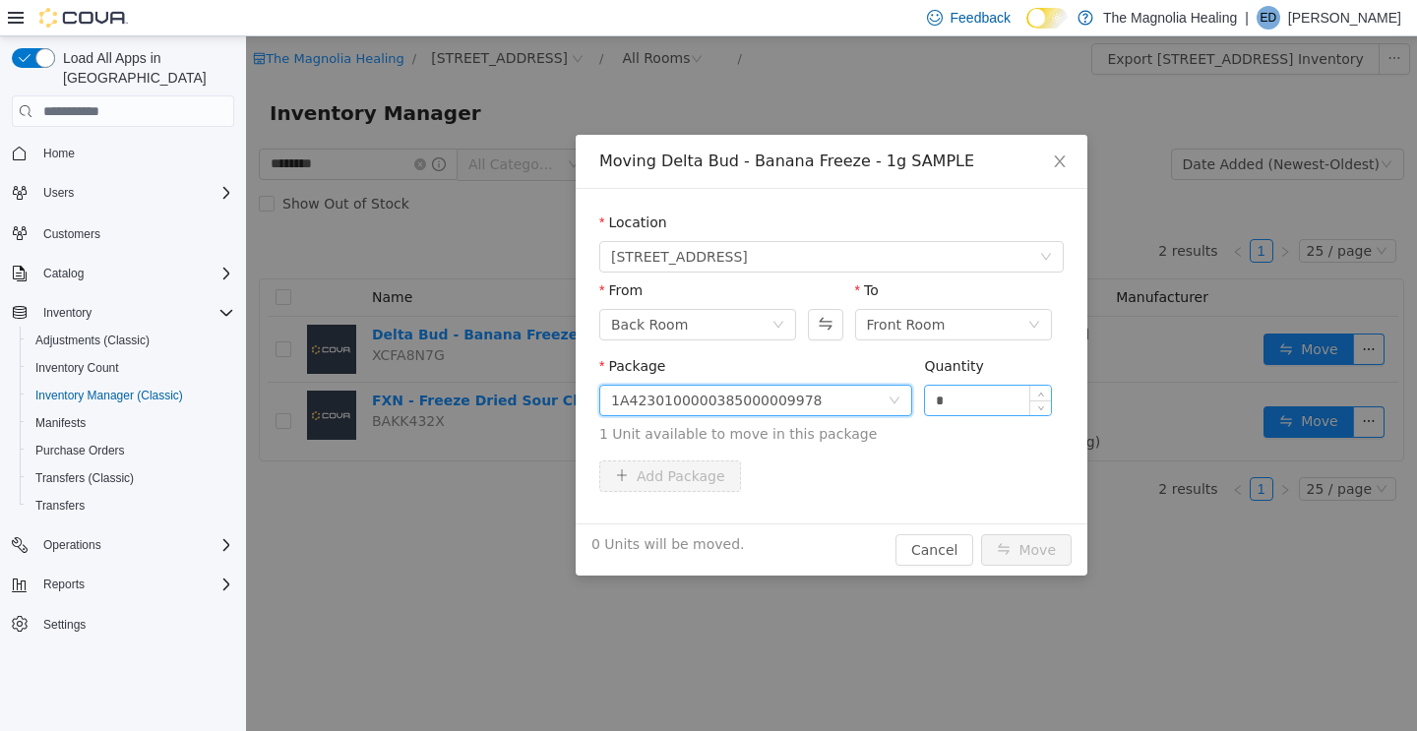
click at [981, 388] on input "*" at bounding box center [988, 401] width 126 height 30
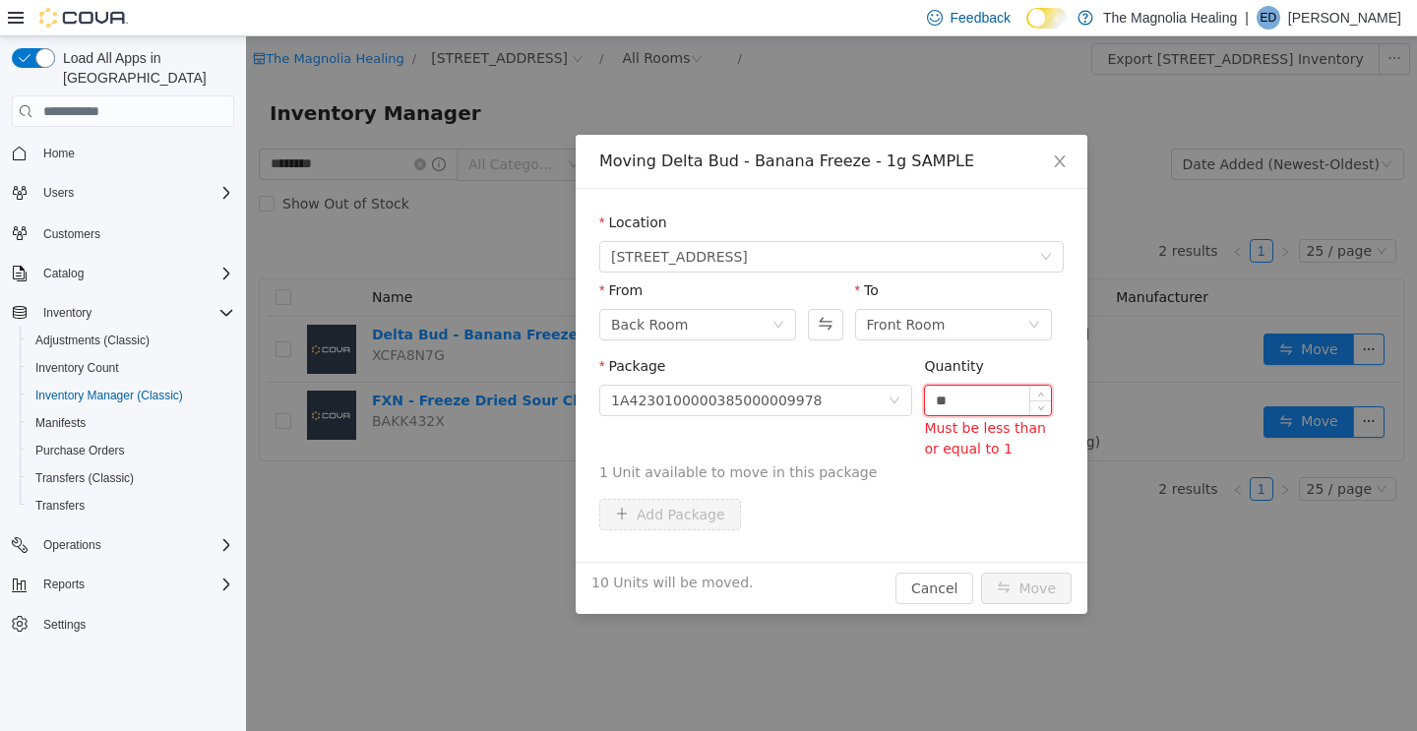
click at [1014, 404] on input "**" at bounding box center [988, 401] width 126 height 30
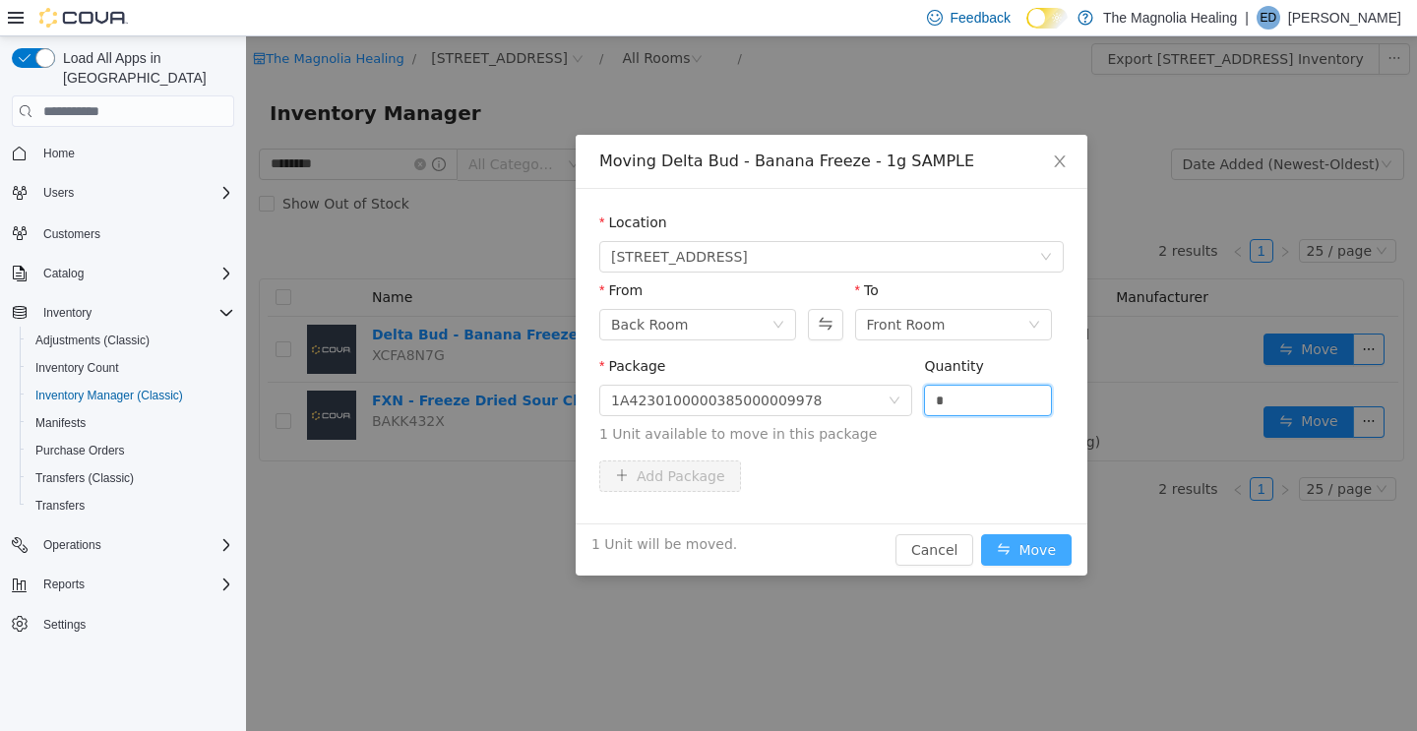
type input "*"
click at [1038, 539] on button "Move" at bounding box center [1026, 549] width 91 height 31
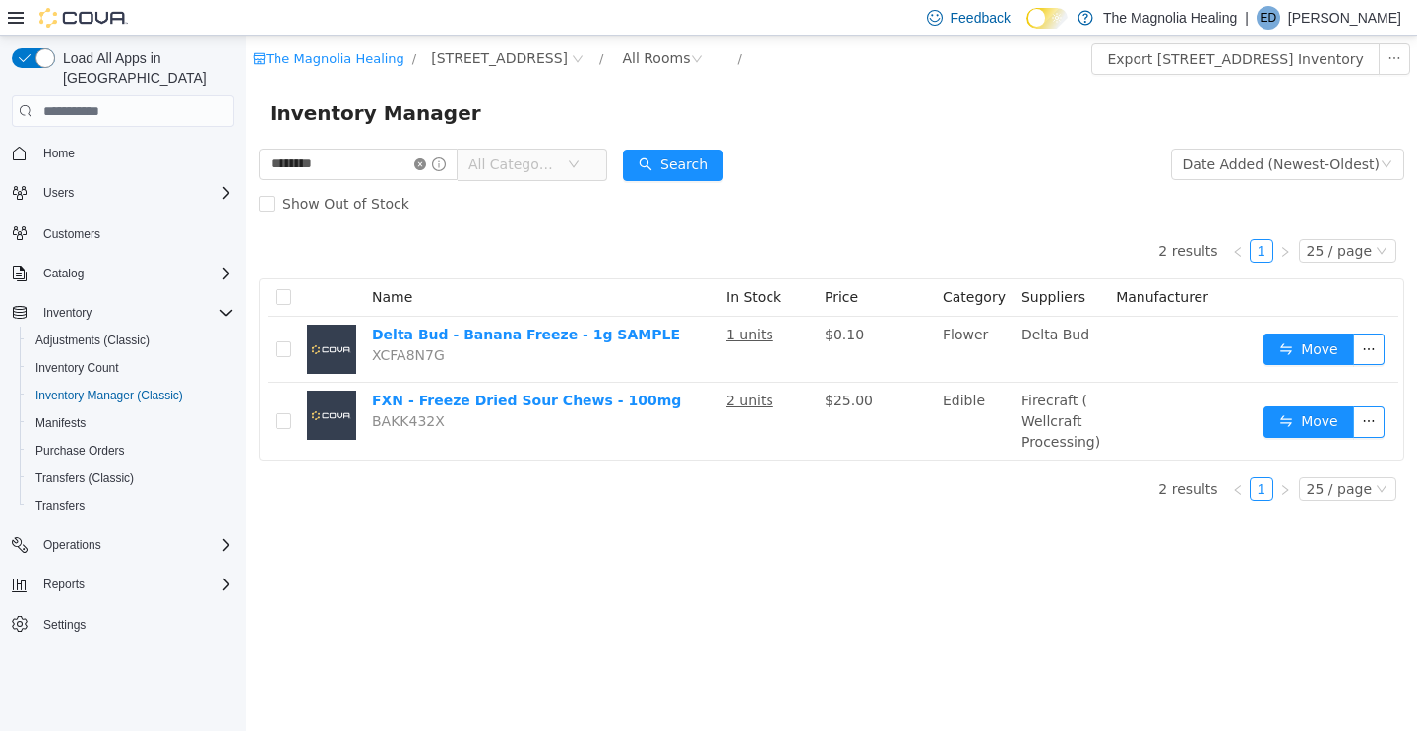
click at [426, 161] on icon "icon: close-circle" at bounding box center [420, 164] width 12 height 12
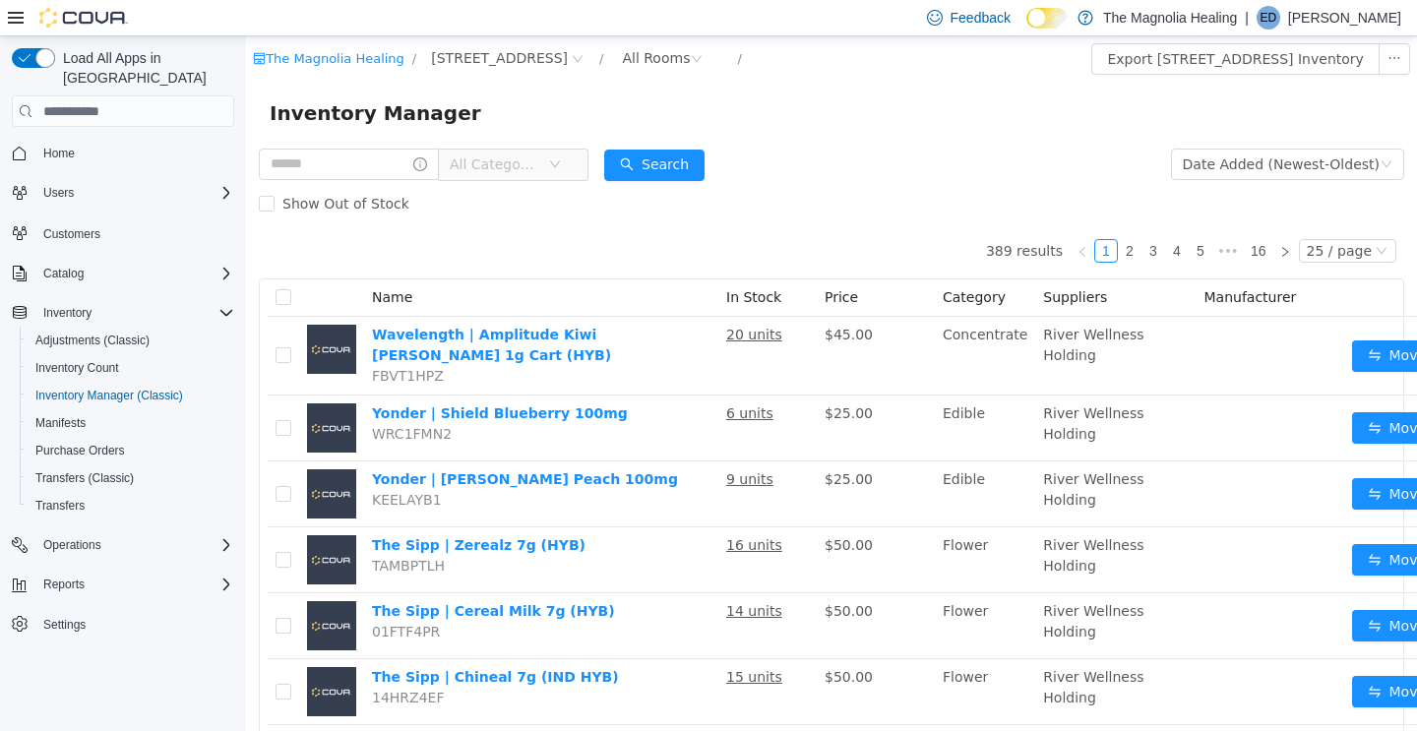
click at [375, 181] on span "All Categories" at bounding box center [424, 165] width 330 height 32
click at [375, 157] on input "text" at bounding box center [349, 164] width 180 height 31
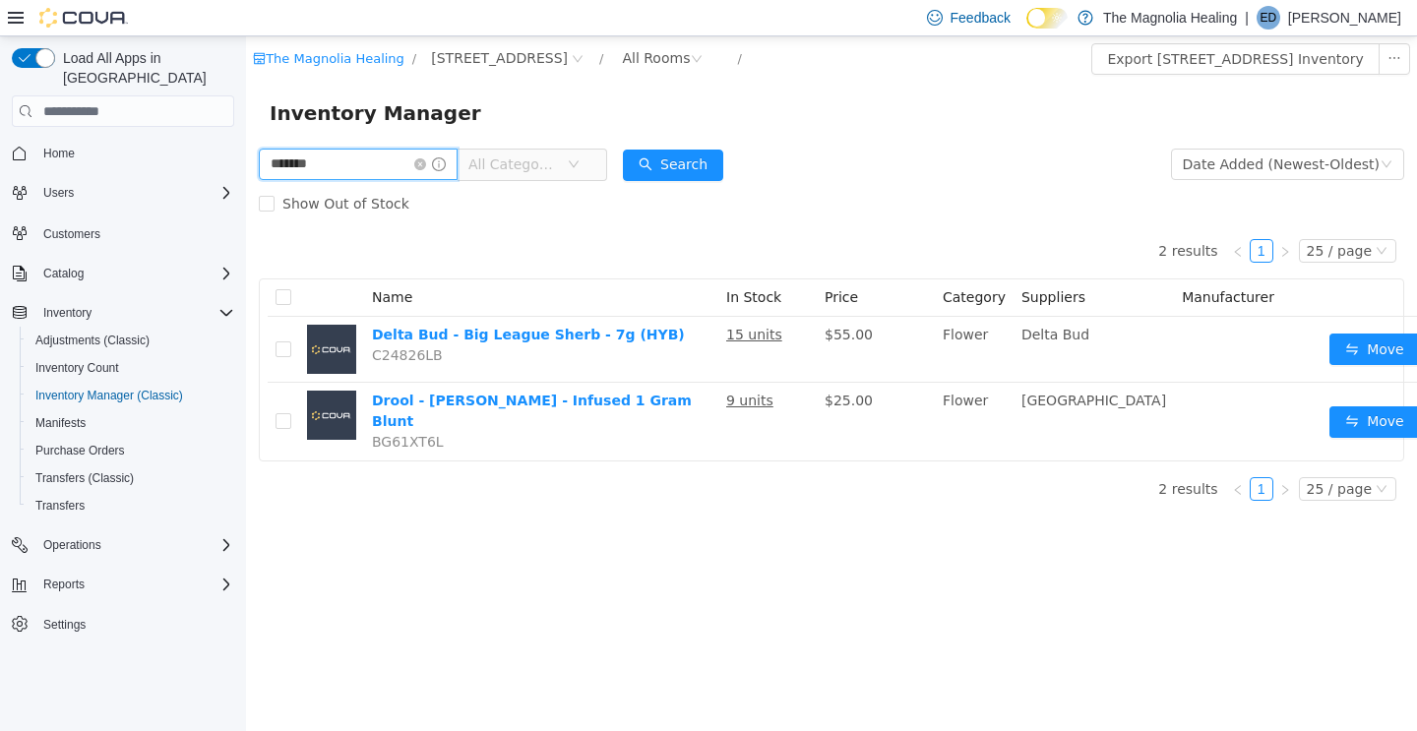
click at [394, 165] on input "*******" at bounding box center [358, 164] width 199 height 31
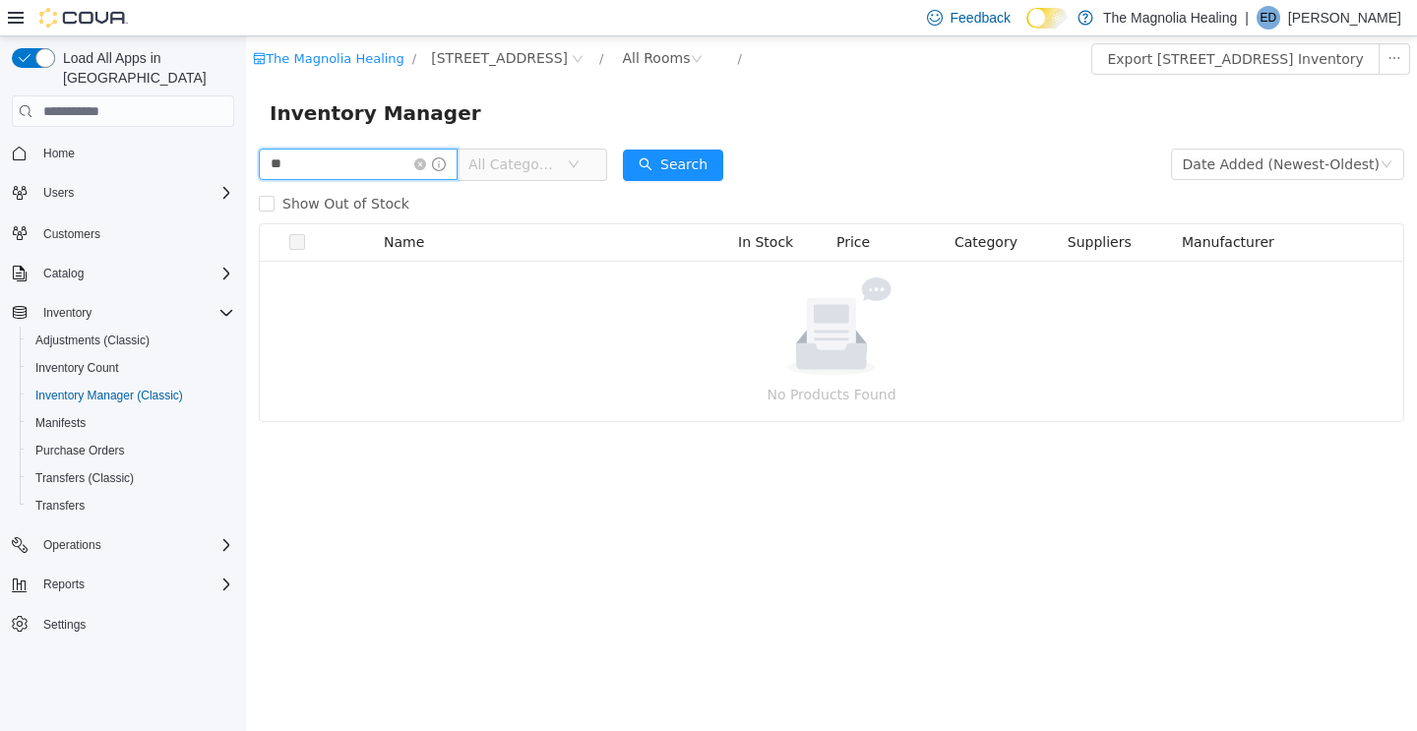
type input "*"
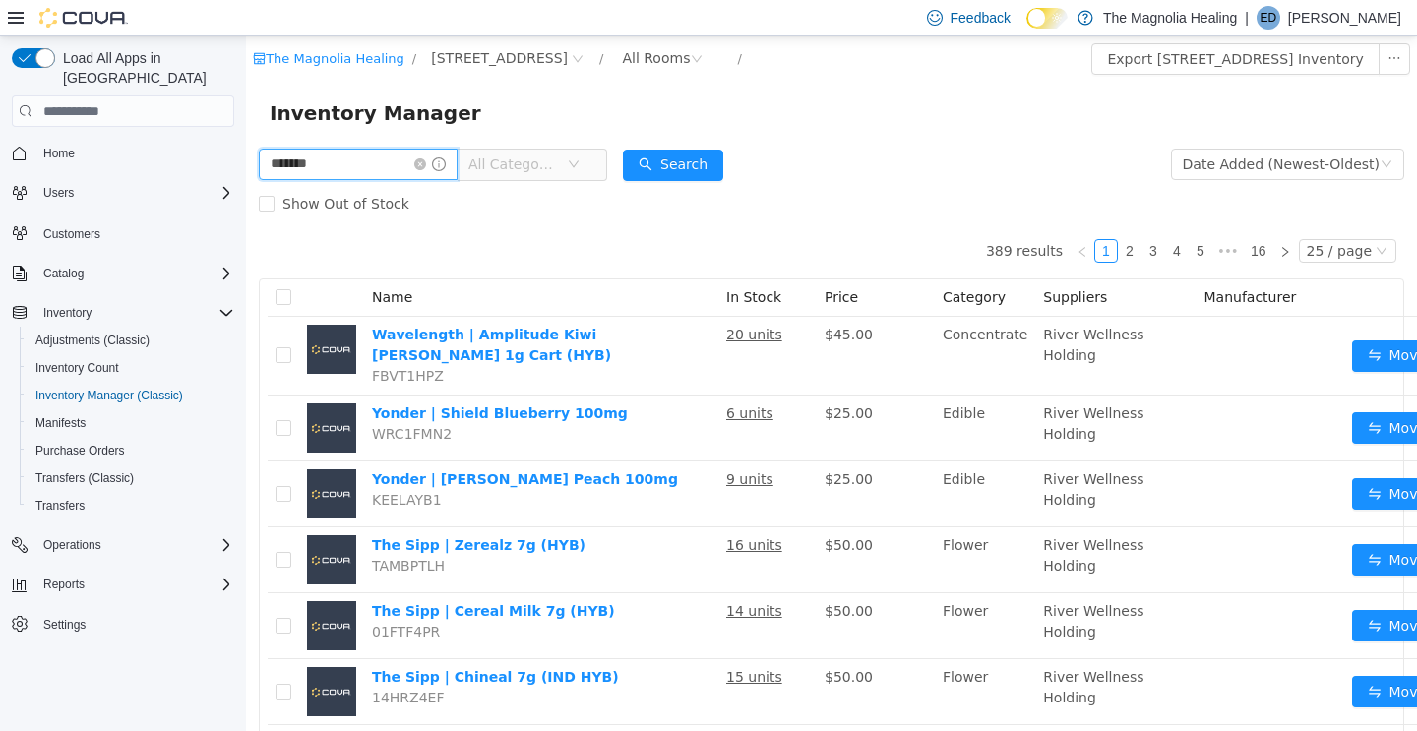
type input "*******"
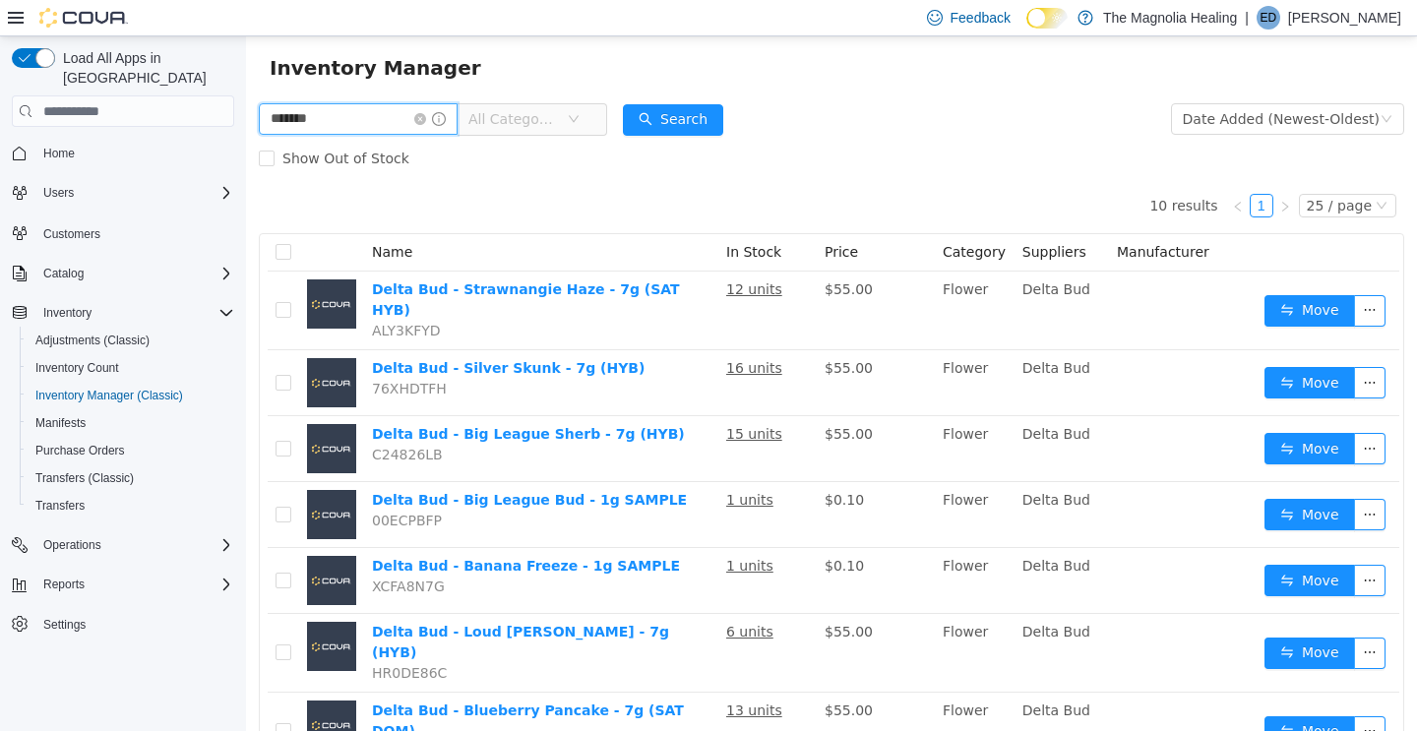
scroll to position [84, 0]
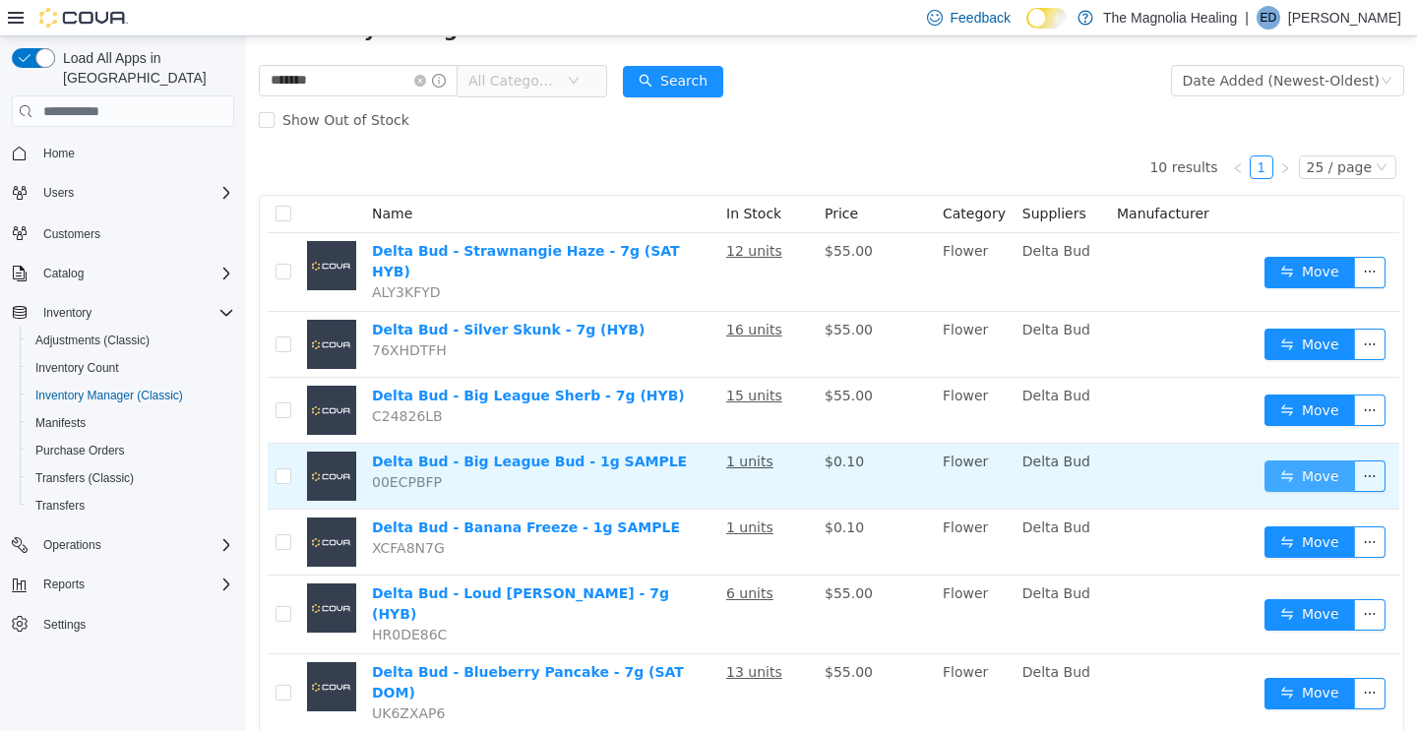
click at [1295, 460] on button "Move" at bounding box center [1309, 475] width 91 height 31
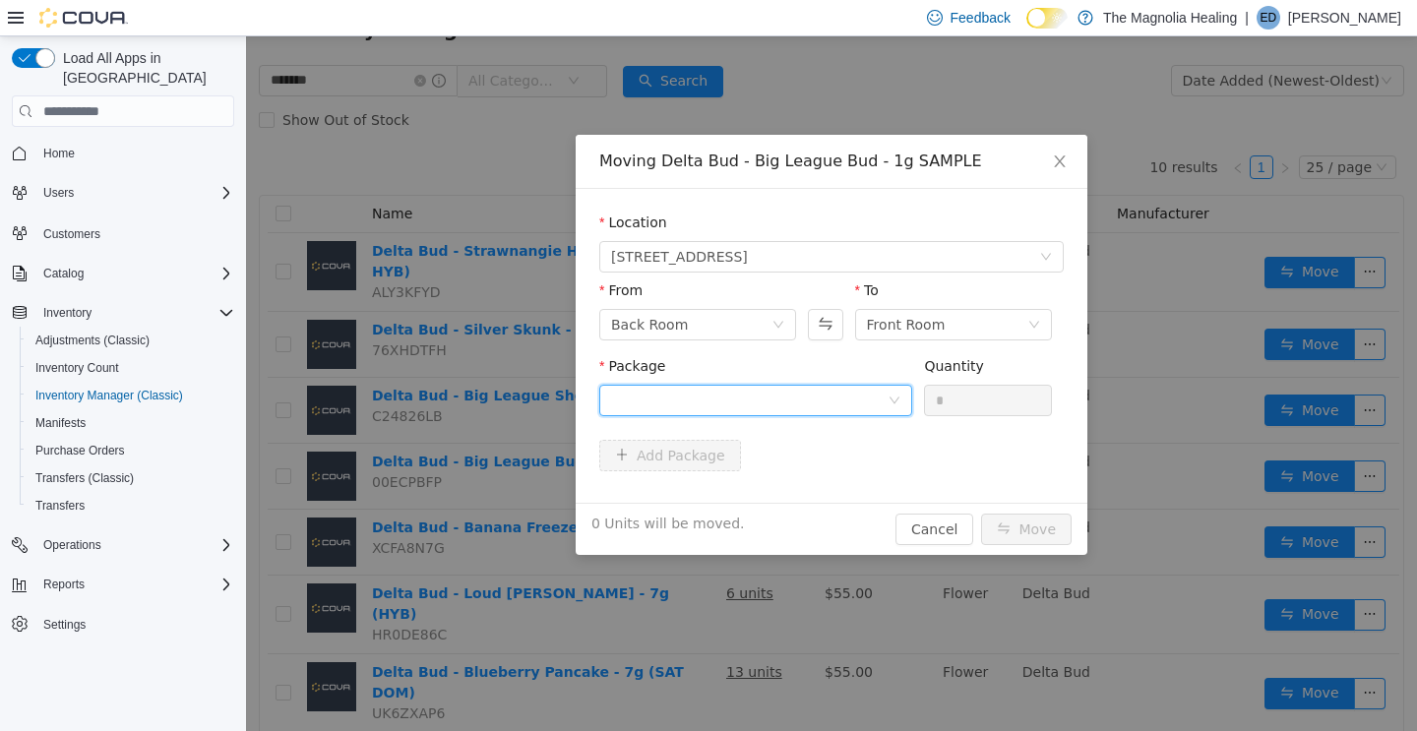
click at [648, 395] on div at bounding box center [749, 401] width 276 height 30
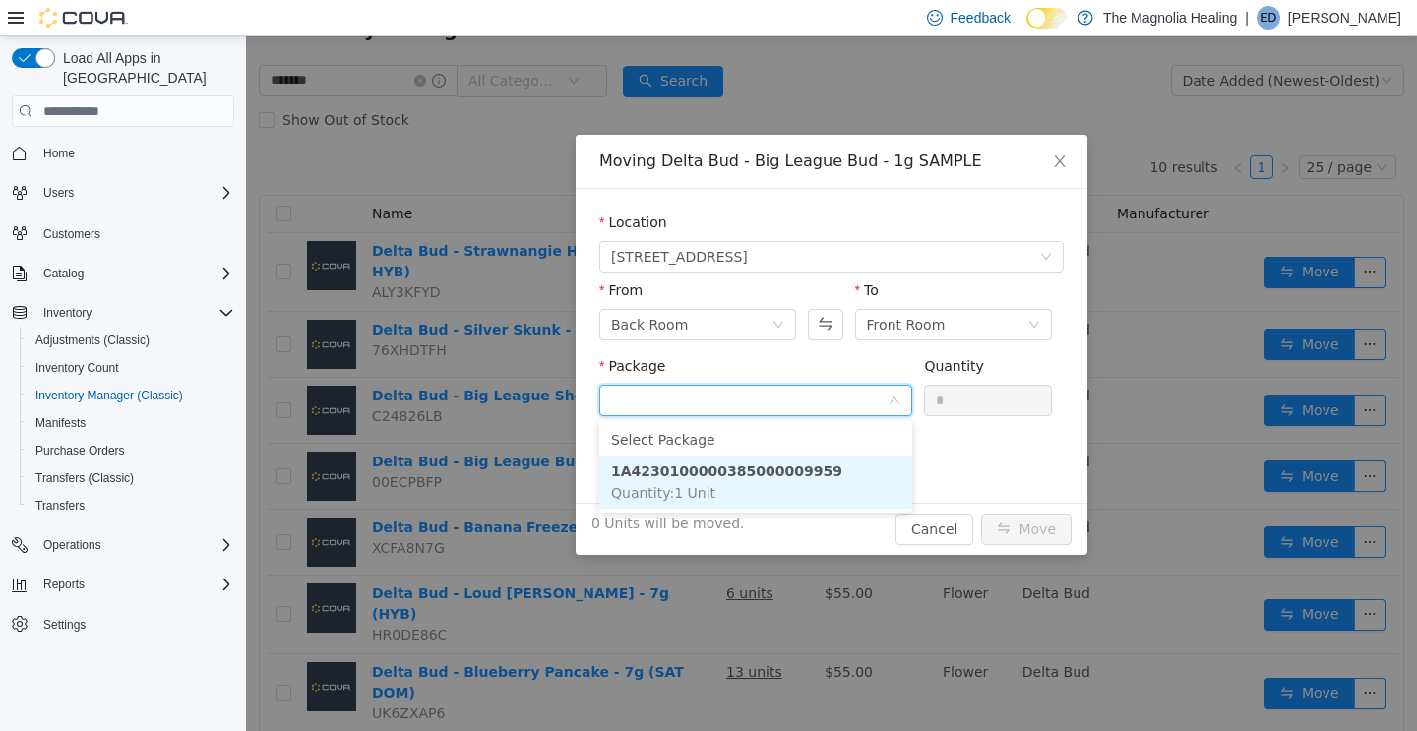
click at [663, 469] on strong "1A4230100000385000009959" at bounding box center [726, 471] width 231 height 16
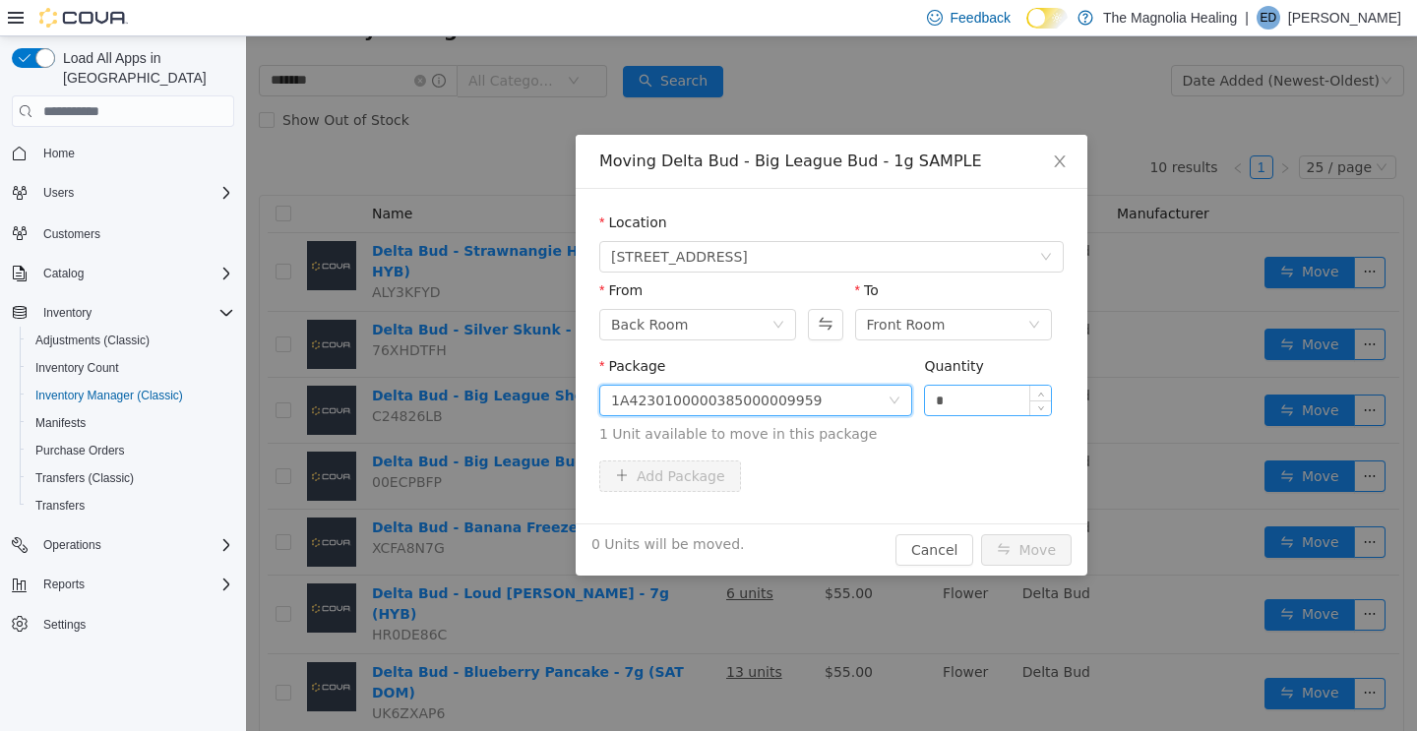
click at [959, 408] on input "*" at bounding box center [988, 401] width 126 height 30
type input "*"
click at [1031, 546] on button "Move" at bounding box center [1026, 549] width 91 height 31
